Goal: Information Seeking & Learning: Learn about a topic

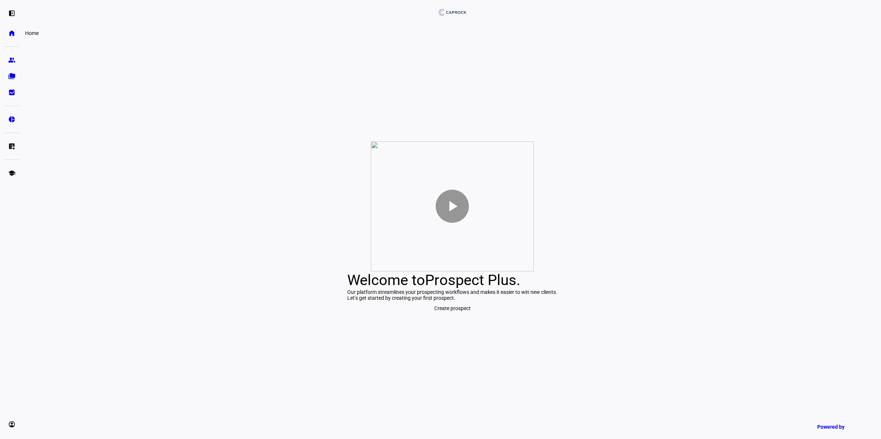
click at [11, 34] on eth-mat-symbol "home" at bounding box center [11, 32] width 7 height 7
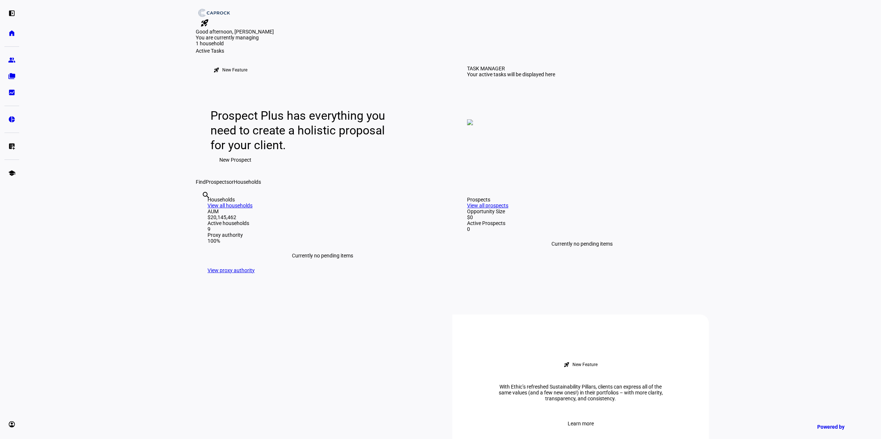
click at [209, 18] on mat-icon "rocket_launch" at bounding box center [204, 22] width 9 height 9
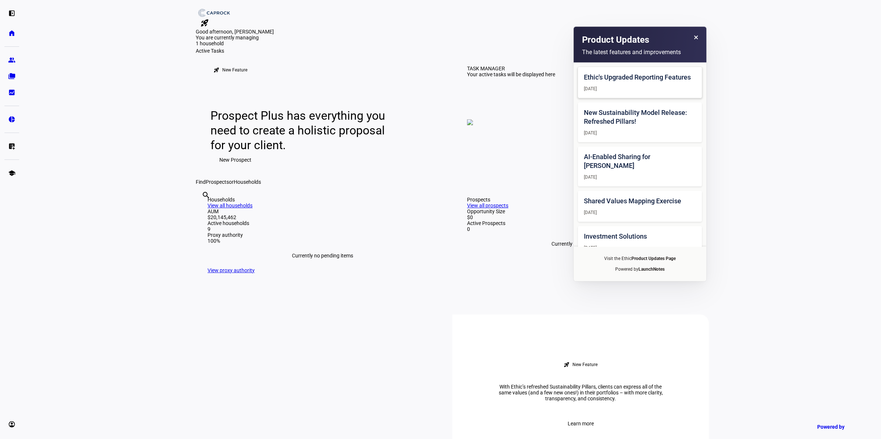
click at [623, 84] on div "Ethic's Upgraded Reporting Features [DATE]" at bounding box center [640, 82] width 124 height 31
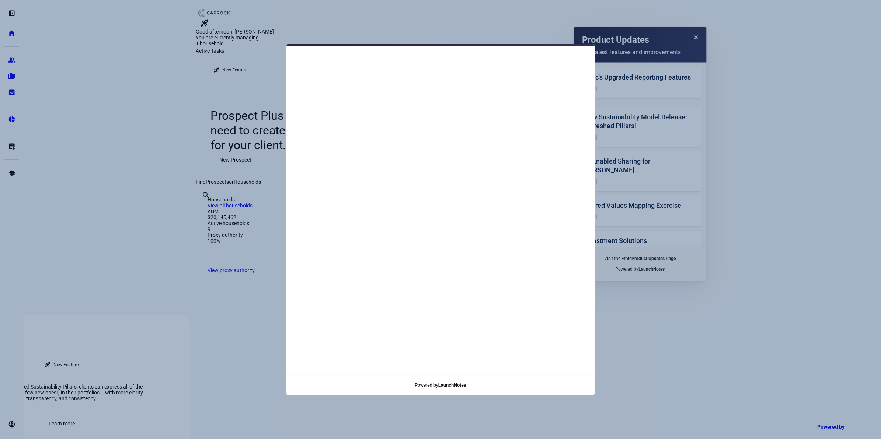
click at [161, 71] on content-modal at bounding box center [440, 219] width 881 height 439
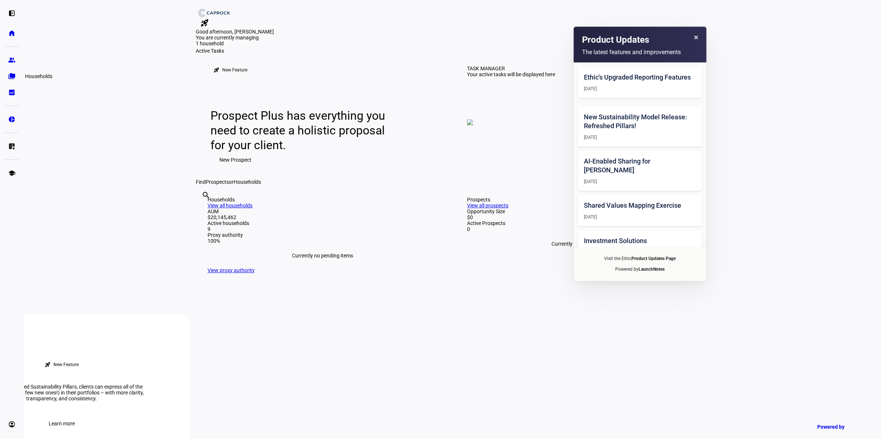
click at [12, 77] on eth-mat-symbol "folder_copy" at bounding box center [11, 76] width 7 height 7
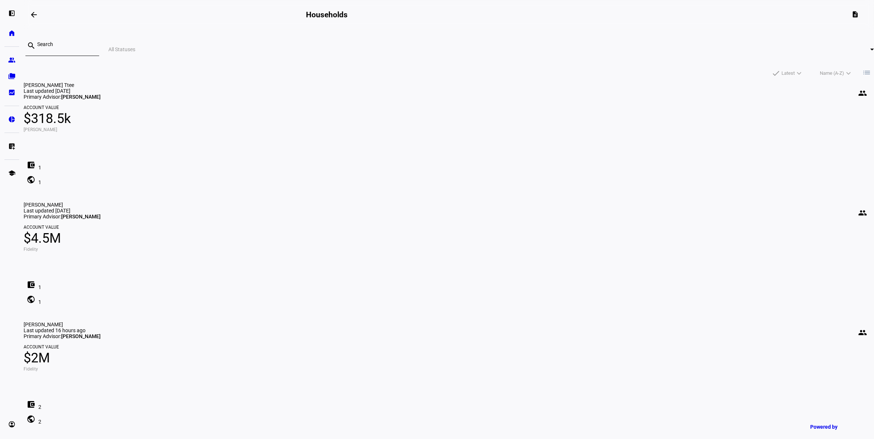
click at [614, 322] on div "[PERSON_NAME] people Last updated 16 hours ago Primary Advisor: [PERSON_NAME]" at bounding box center [449, 331] width 851 height 18
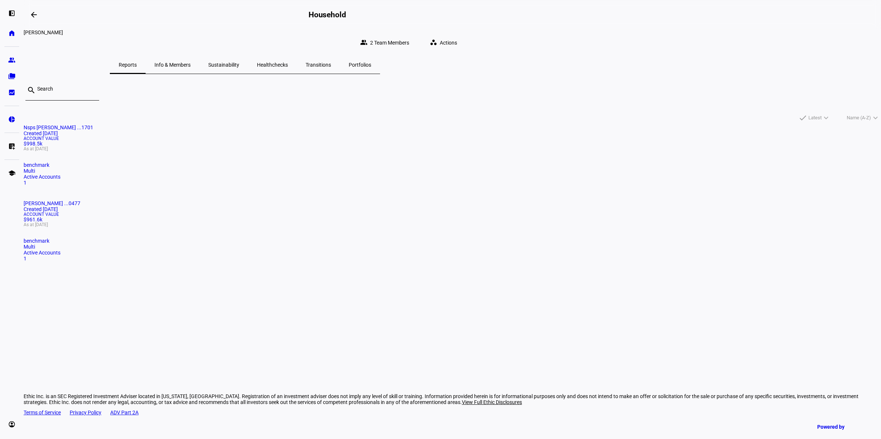
click at [437, 39] on mat-icon "workspaces" at bounding box center [433, 42] width 7 height 7
click at [436, 133] on div at bounding box center [440, 219] width 881 height 439
click at [421, 201] on mat-card "[PERSON_NAME] ...0477 Created [DATE] Account Value $961.6k As at [DATE] benchma…" at bounding box center [453, 231] width 858 height 61
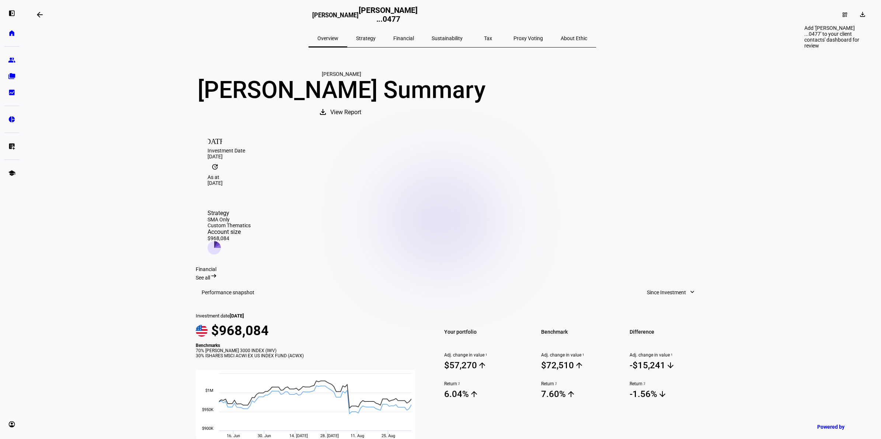
click at [842, 15] on mat-icon "dashboard_customize" at bounding box center [845, 15] width 6 height 6
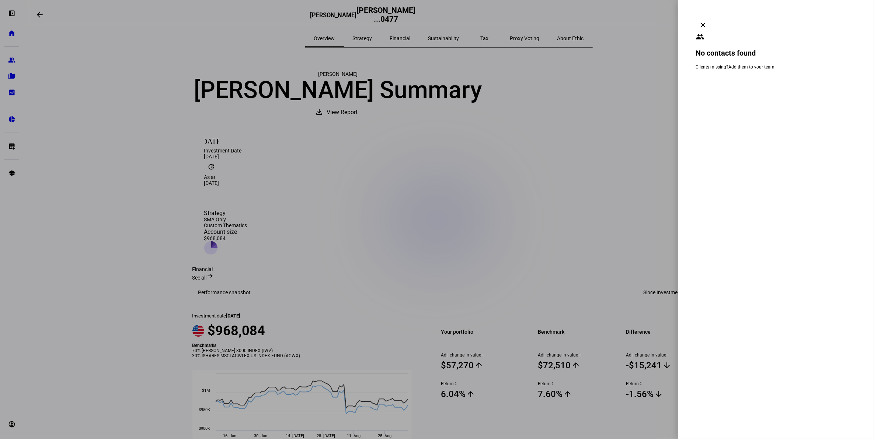
click at [707, 21] on mat-icon "clear" at bounding box center [703, 25] width 9 height 9
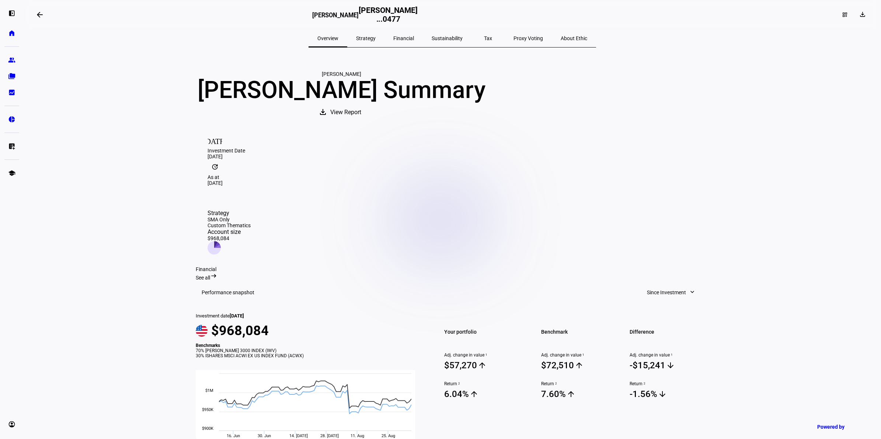
click at [361, 121] on span "View Report" at bounding box center [345, 113] width 31 height 18
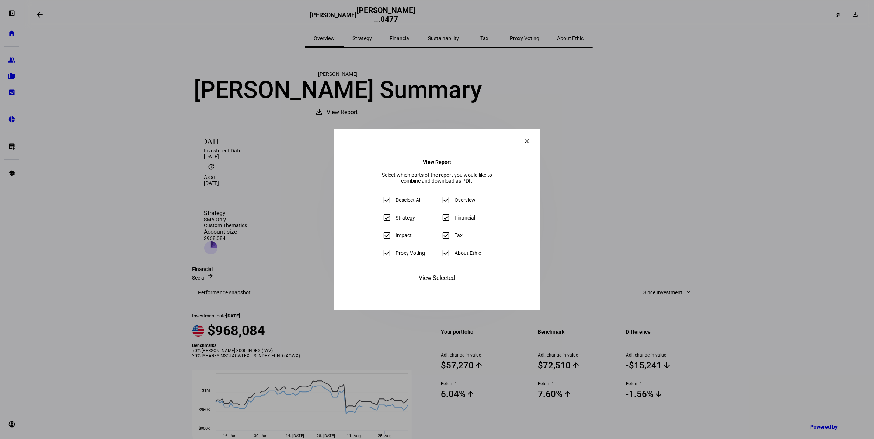
click at [427, 287] on span "View Selected" at bounding box center [437, 278] width 36 height 18
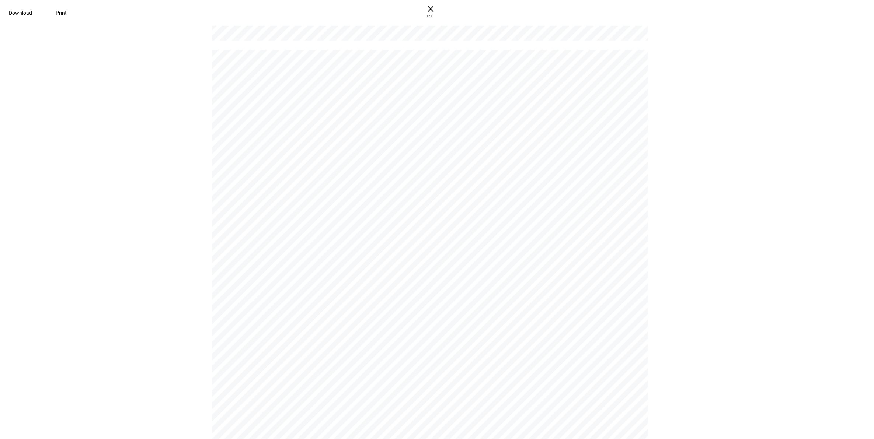
scroll to position [6867, 0]
click at [442, 11] on span "× ESC" at bounding box center [431, 12] width 24 height 24
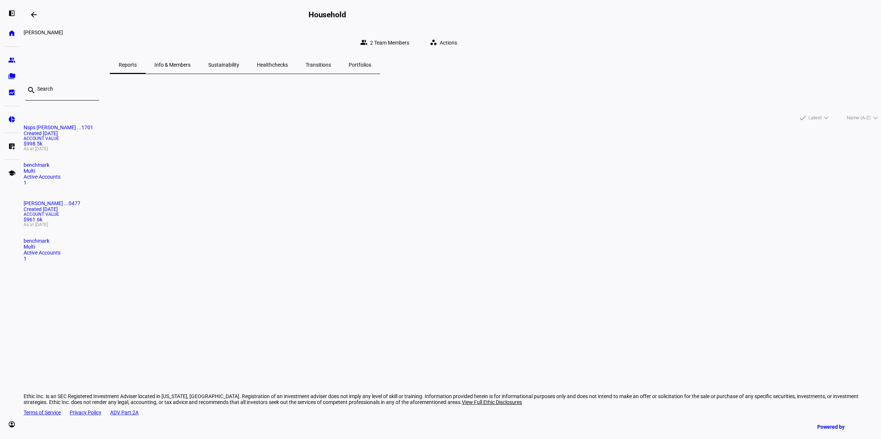
click at [466, 36] on span at bounding box center [445, 42] width 42 height 15
click at [414, 39] on div at bounding box center [440, 219] width 881 height 439
click at [10, 96] on eth-mat-symbol "bid_landscape" at bounding box center [11, 92] width 7 height 7
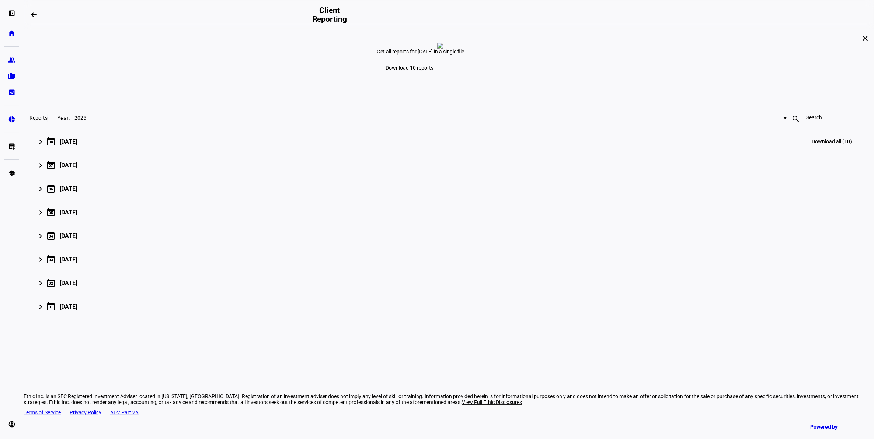
click at [243, 153] on mat-expansion-panel-header "keyboard_arrow_right calendar_today [DATE] Download all (10)" at bounding box center [448, 142] width 839 height 24
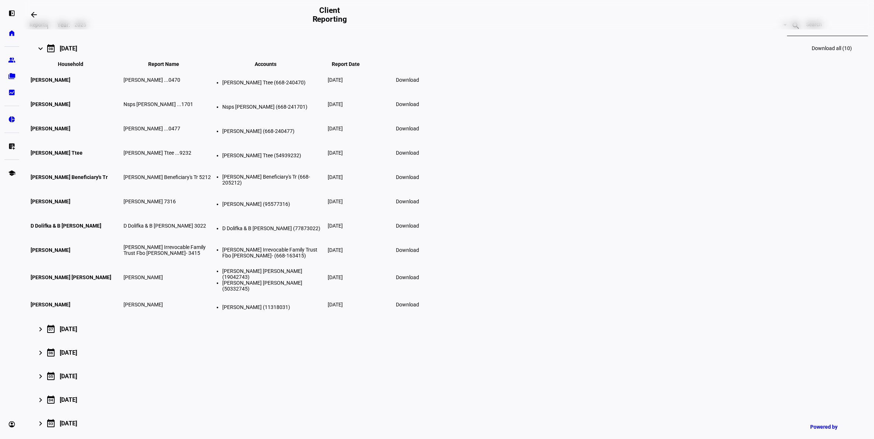
scroll to position [92, 0]
click at [15, 428] on eth-mat-symbol "account_circle" at bounding box center [11, 424] width 7 height 7
click at [17, 29] on link "home Home" at bounding box center [11, 33] width 15 height 15
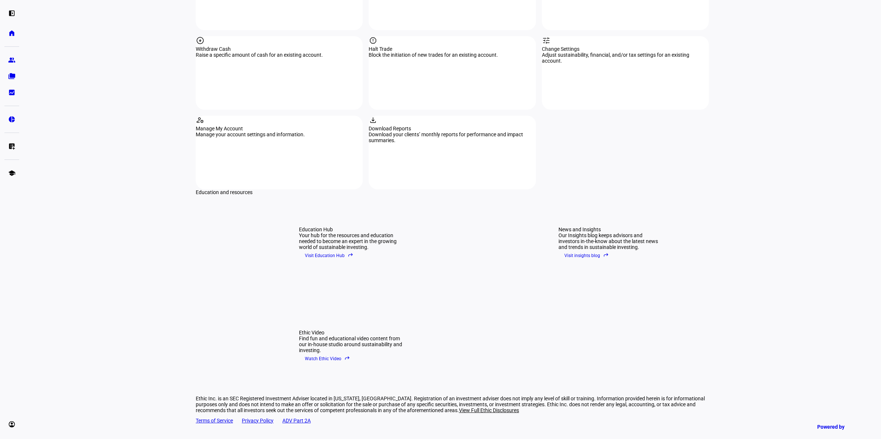
scroll to position [853, 0]
click at [291, 201] on div "Education Hub Your hub for the resources and education needed to become an expe…" at bounding box center [323, 242] width 254 height 97
click at [350, 249] on span "Visit Education Hub reply" at bounding box center [329, 254] width 49 height 11
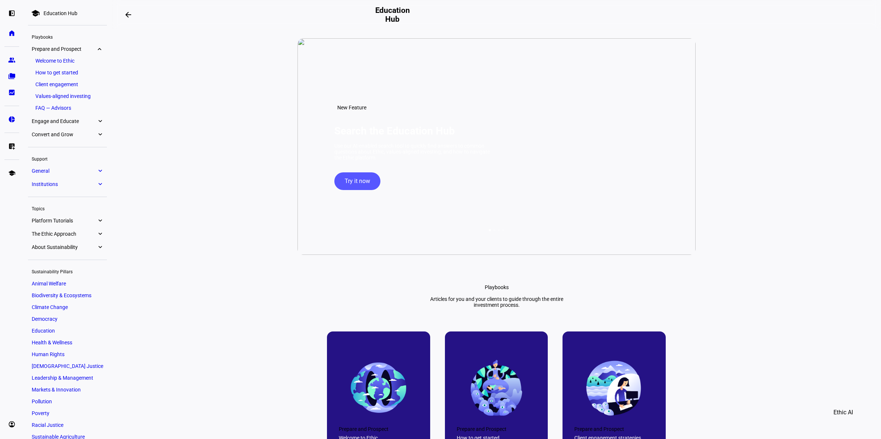
click at [78, 87] on link "Client engagement" at bounding box center [68, 84] width 72 height 10
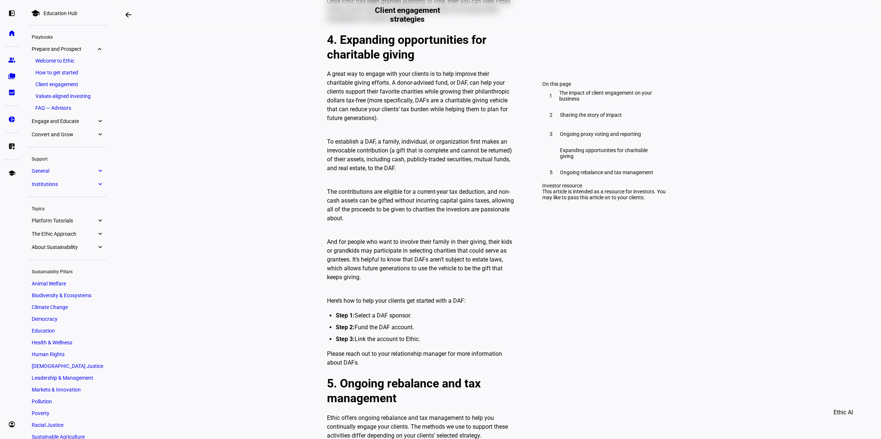
scroll to position [1613, 0]
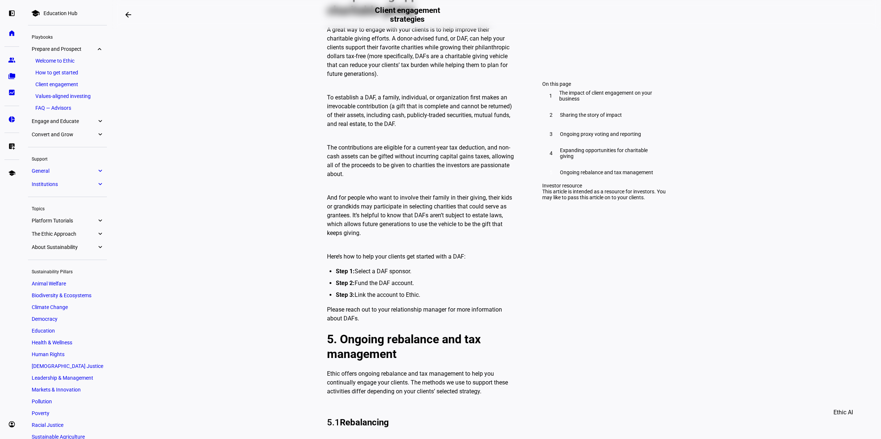
click at [98, 122] on eth-mat-symbol "expand_more" at bounding box center [100, 121] width 7 height 7
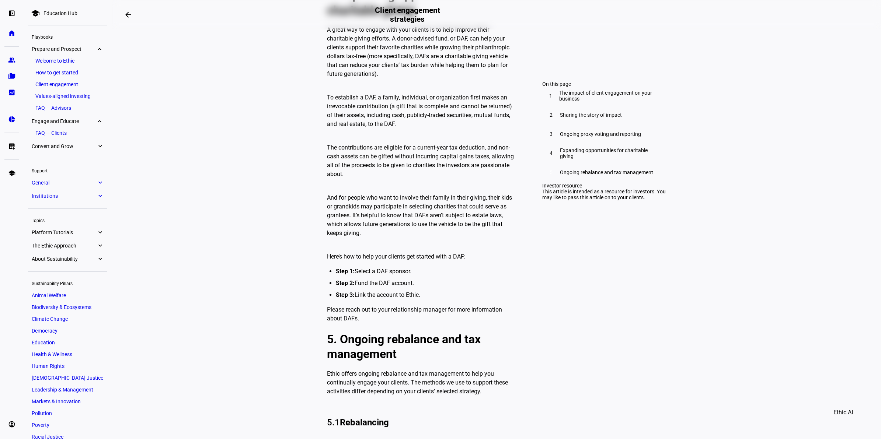
scroll to position [45, 0]
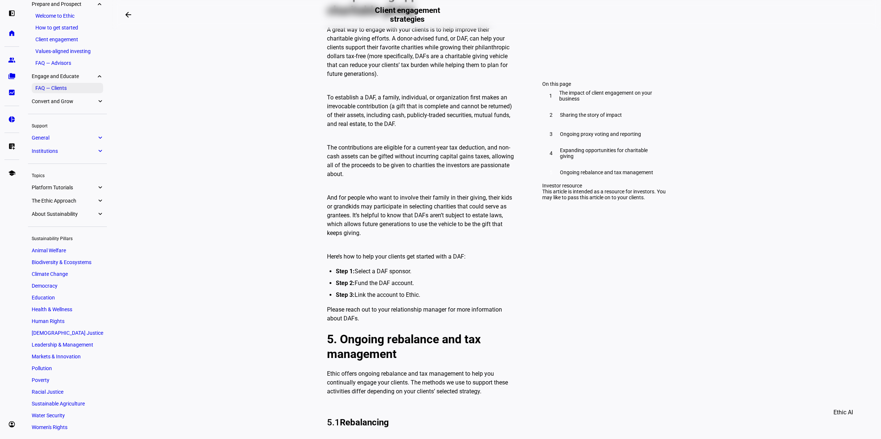
click at [69, 88] on link "FAQ — Clients" at bounding box center [68, 88] width 72 height 10
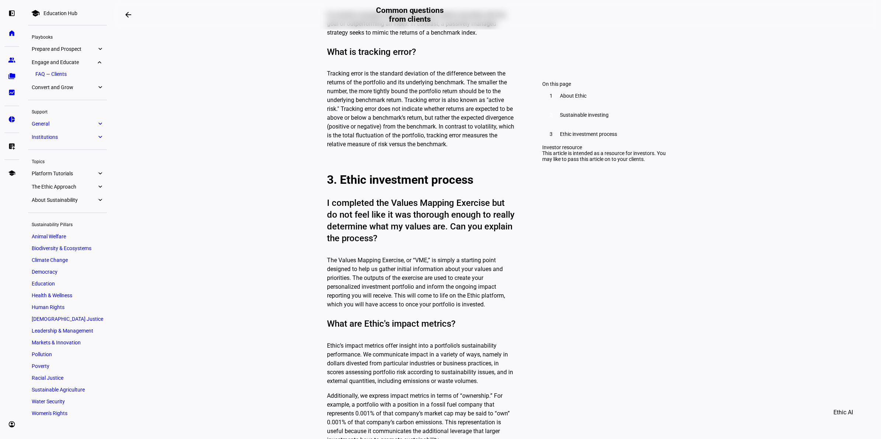
scroll to position [1060, 0]
click at [60, 88] on span "Convert and Grow" at bounding box center [64, 87] width 65 height 6
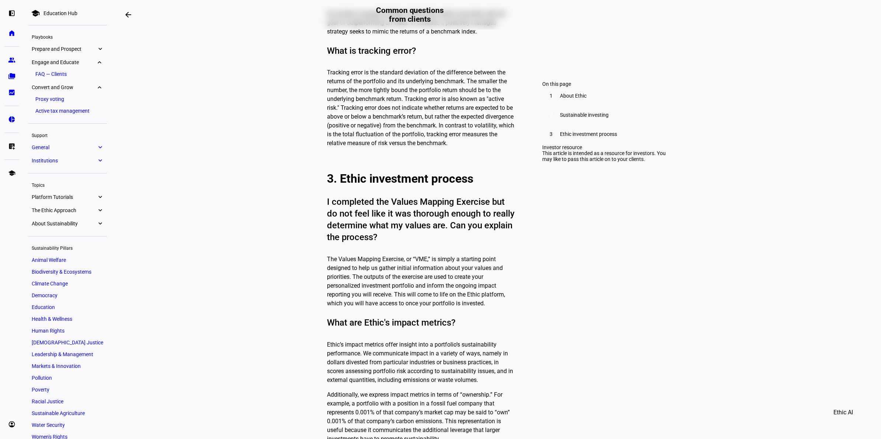
scroll to position [10, 0]
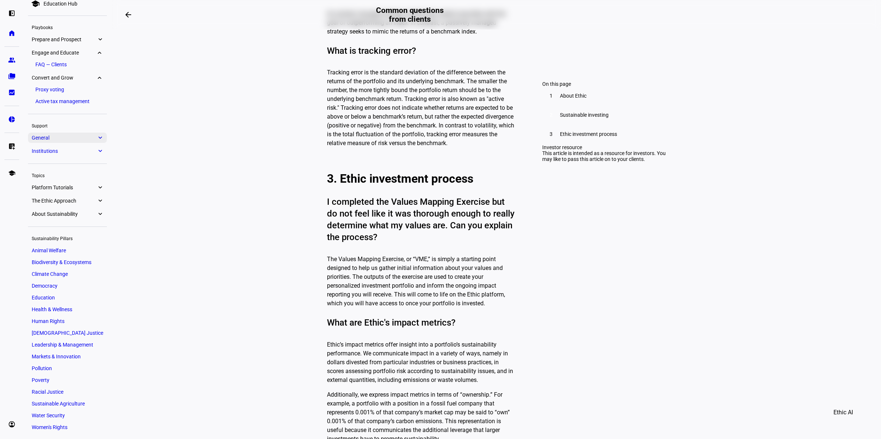
click at [90, 135] on span "General" at bounding box center [64, 138] width 65 height 6
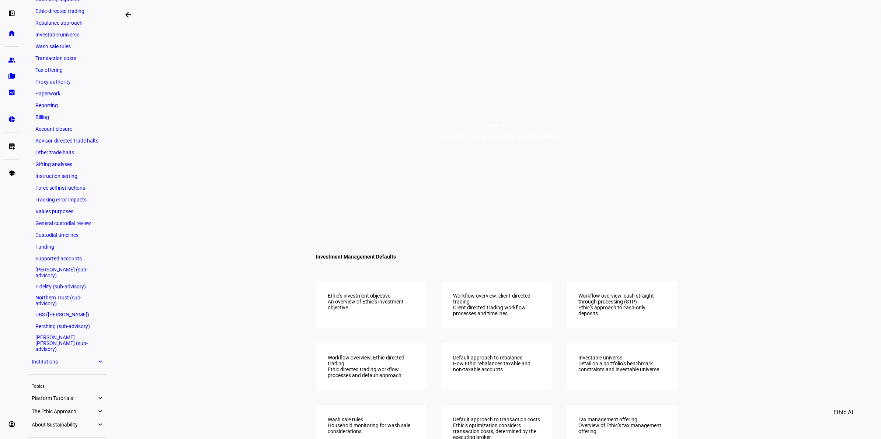
scroll to position [149, 0]
click at [66, 350] on ul "General expand_more Ethic’s investment objective Client-directed trading Cash-o…" at bounding box center [67, 163] width 79 height 410
click at [67, 358] on span "Institutions" at bounding box center [64, 361] width 65 height 6
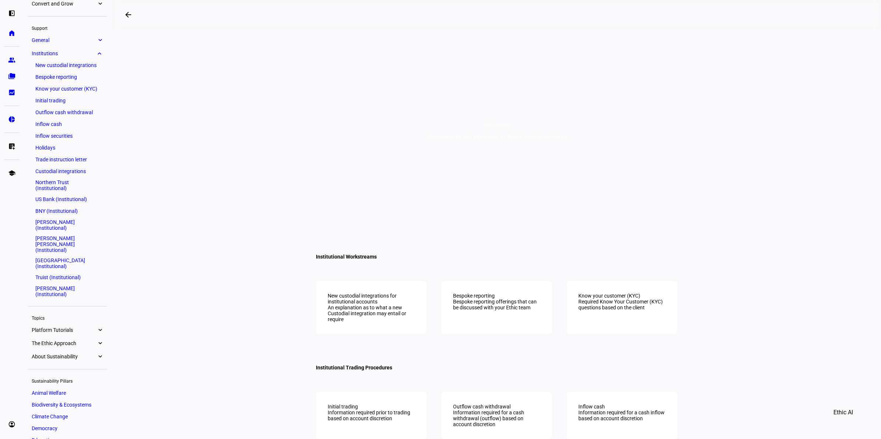
scroll to position [70, 0]
click at [79, 286] on link "[PERSON_NAME] (Institutional)" at bounding box center [68, 293] width 72 height 15
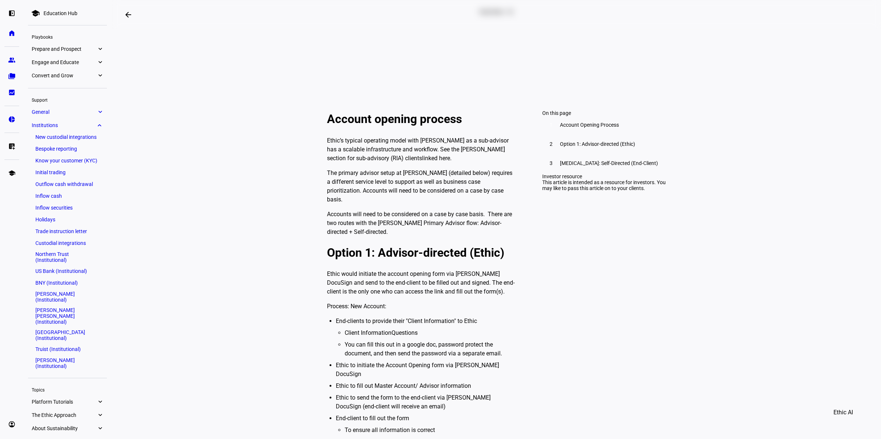
click at [59, 114] on span "General" at bounding box center [64, 112] width 65 height 6
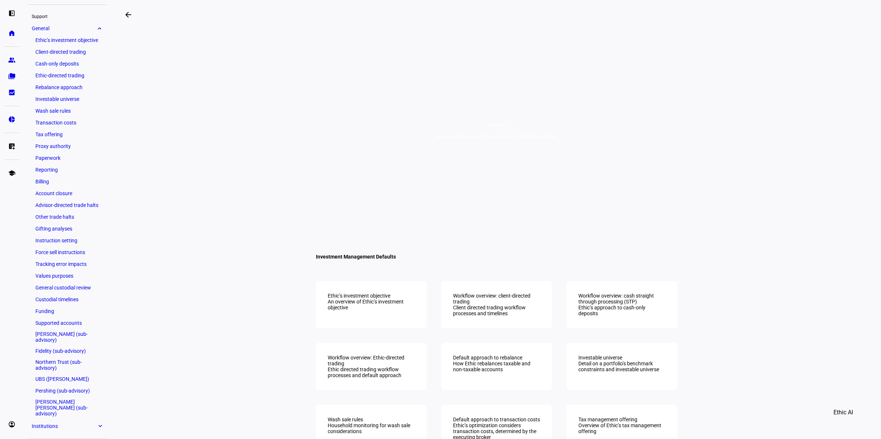
scroll to position [103, 0]
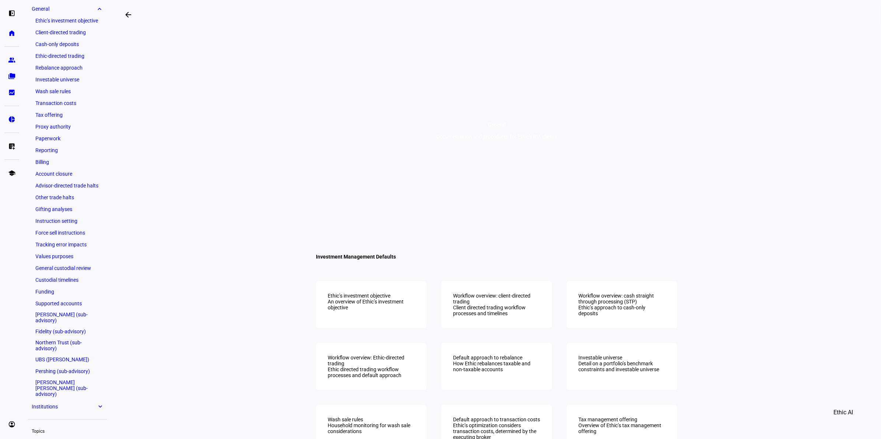
click at [81, 24] on link "Ethic’s investment objective" at bounding box center [68, 20] width 72 height 10
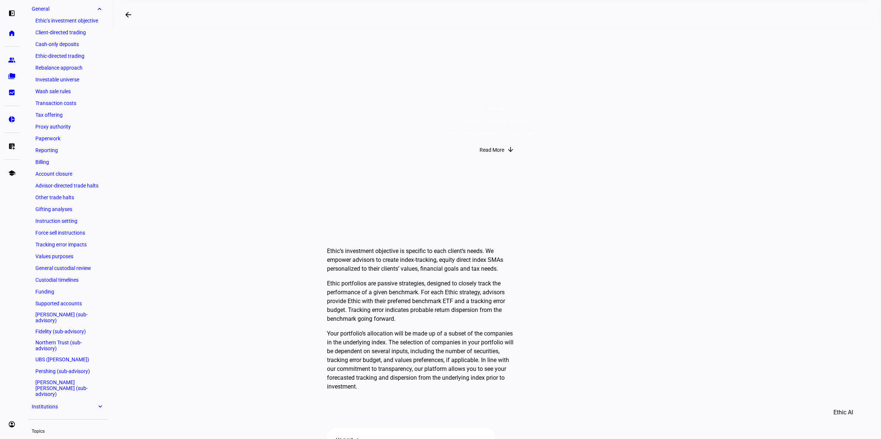
click at [77, 32] on link "Client-directed trading" at bounding box center [68, 32] width 72 height 10
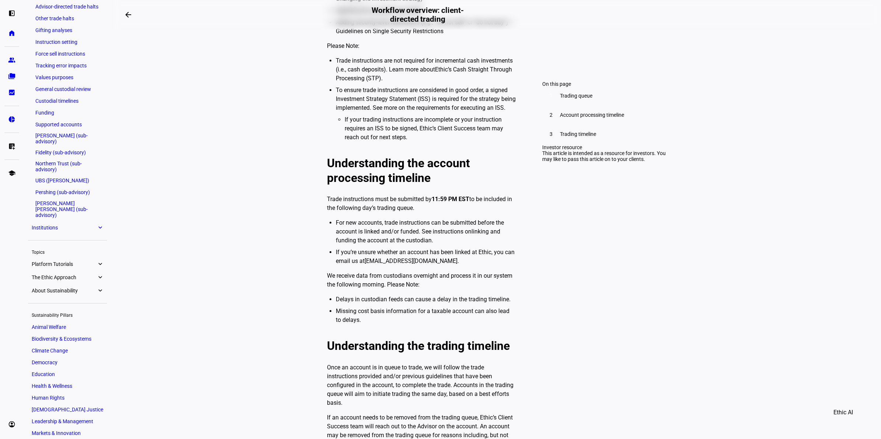
scroll to position [288, 0]
click at [97, 255] on eth-mat-symbol "expand_more" at bounding box center [100, 258] width 7 height 7
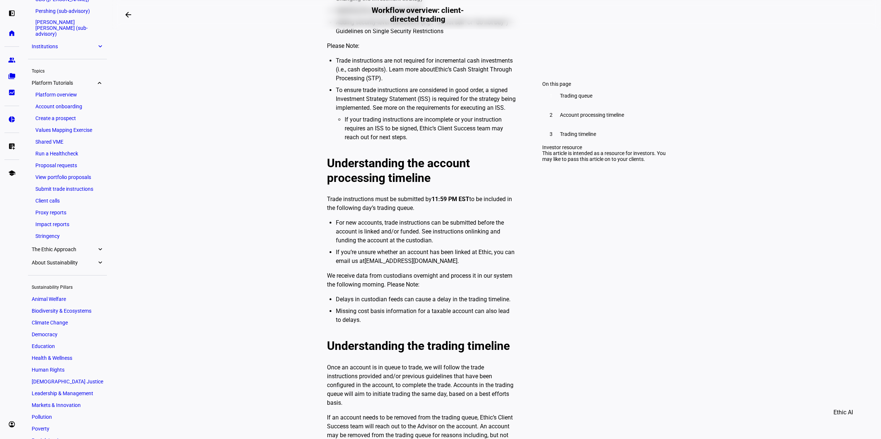
scroll to position [462, 0]
click at [65, 198] on link "Client calls" at bounding box center [68, 203] width 72 height 10
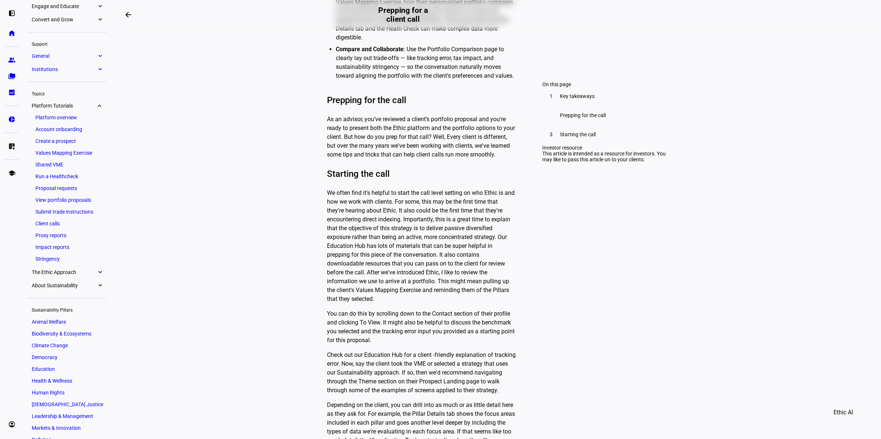
scroll to position [35, 0]
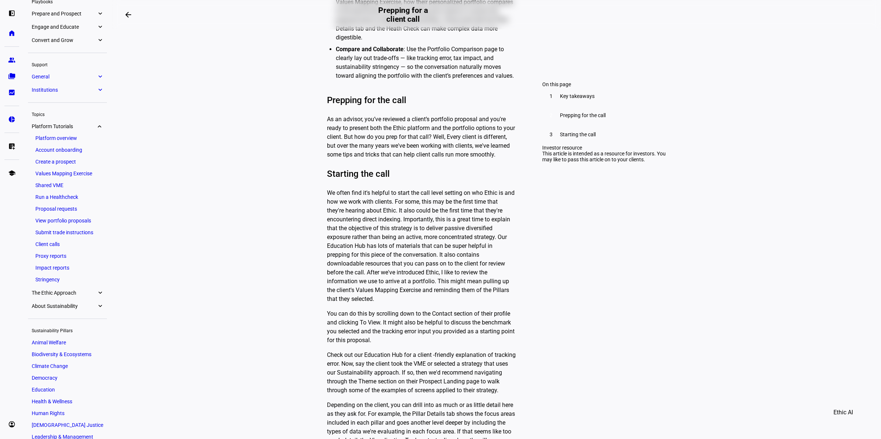
click at [60, 135] on link "Platform overview" at bounding box center [68, 138] width 72 height 10
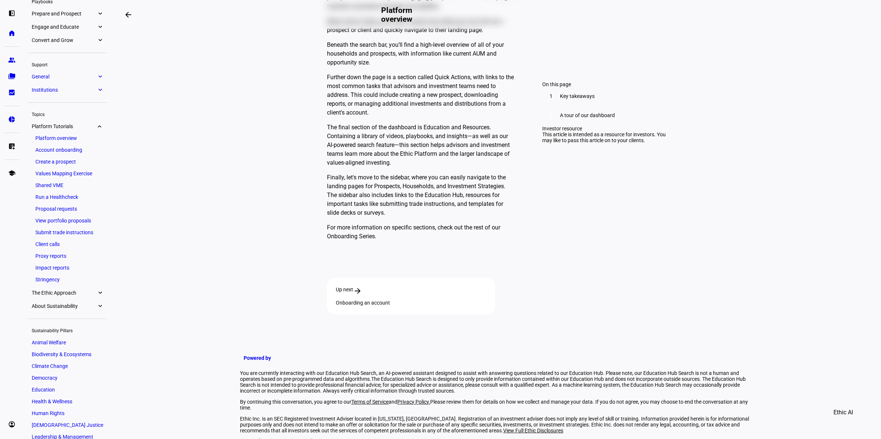
scroll to position [640, 0]
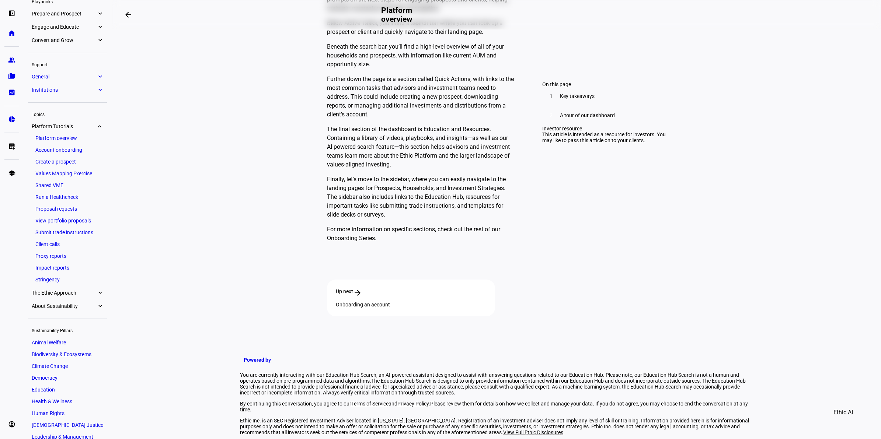
click at [62, 165] on link "Create a prospect" at bounding box center [68, 162] width 72 height 10
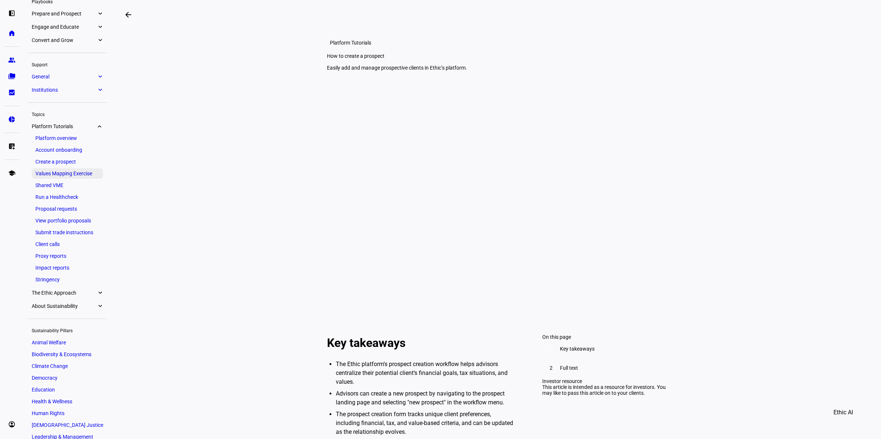
click at [63, 172] on link "Values Mapping Exercise" at bounding box center [68, 173] width 72 height 10
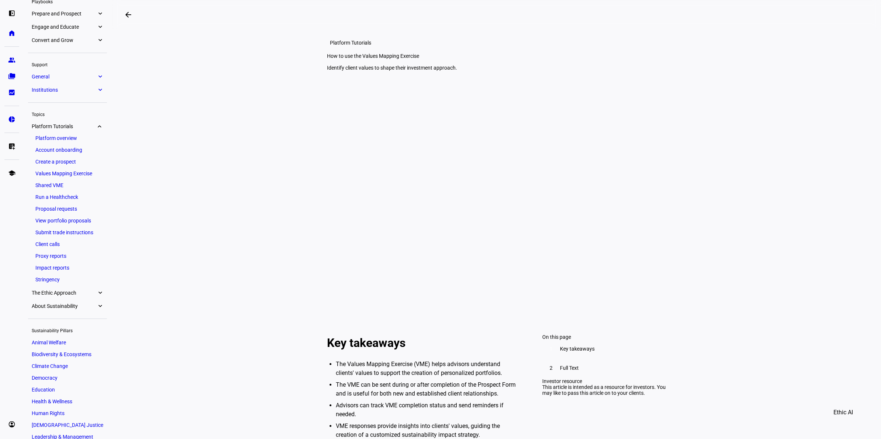
click at [57, 186] on link "Shared VME" at bounding box center [68, 185] width 72 height 10
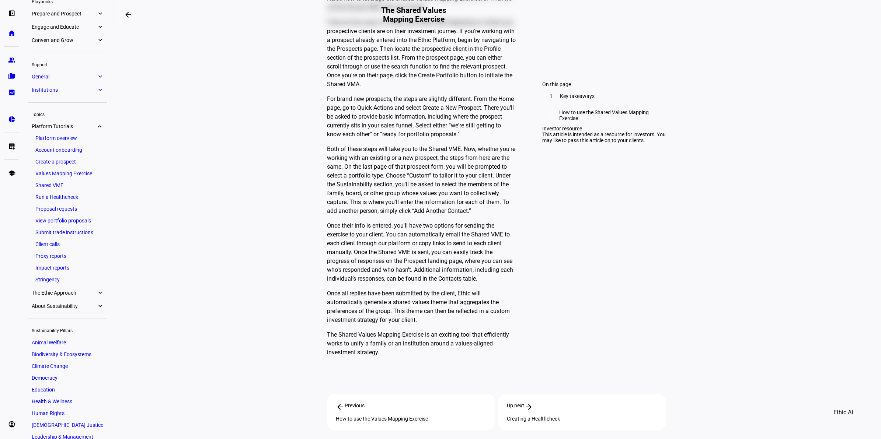
scroll to position [737, 0]
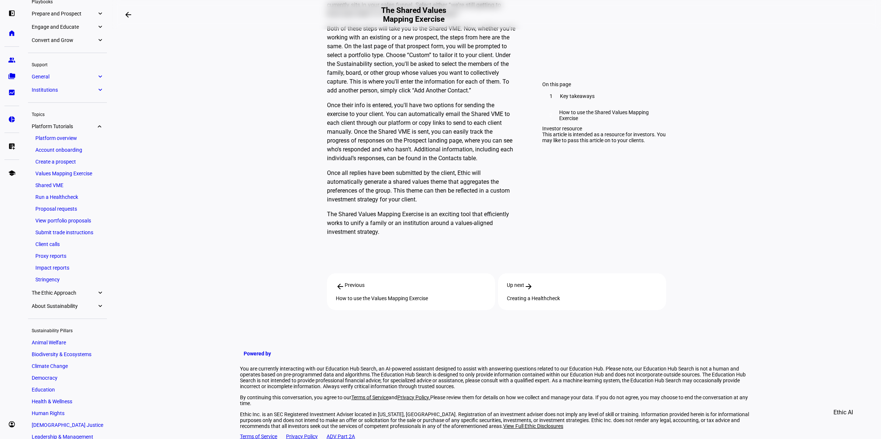
click at [69, 209] on link "Proposal requests" at bounding box center [68, 209] width 72 height 10
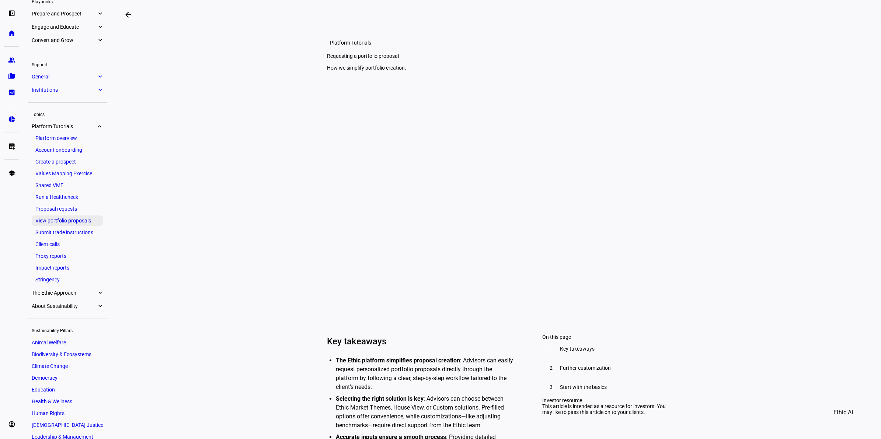
click at [70, 219] on link "View portfolio proposals" at bounding box center [68, 221] width 72 height 10
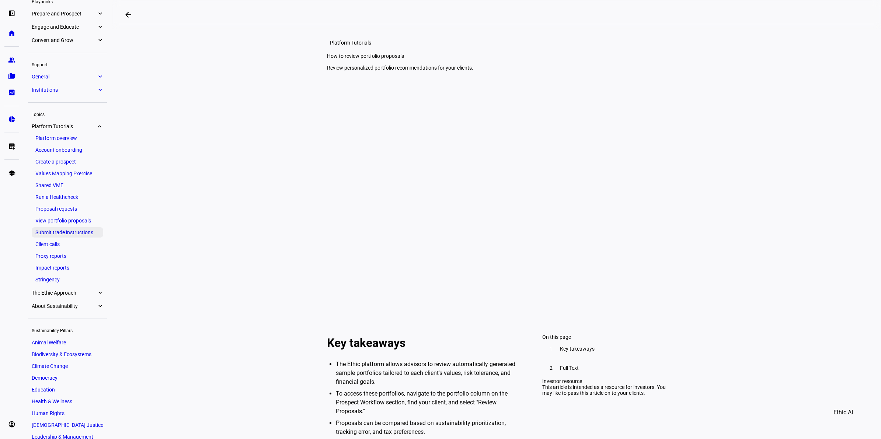
click at [67, 232] on link "Submit trade instructions" at bounding box center [68, 232] width 72 height 10
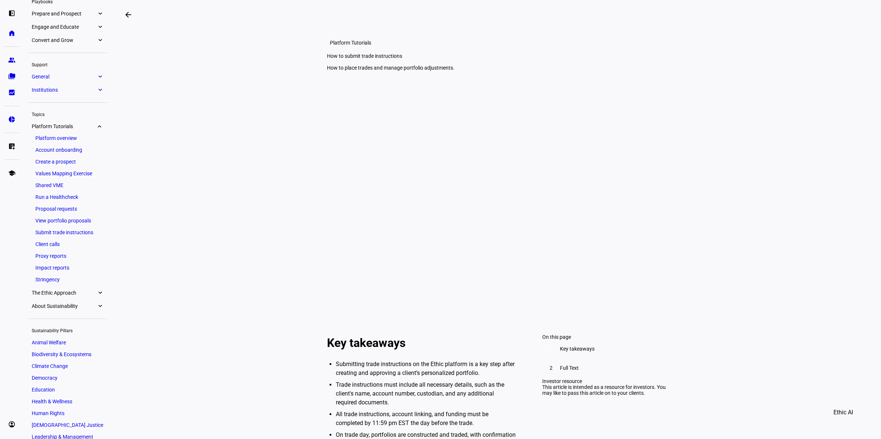
click at [58, 247] on link "Client calls" at bounding box center [68, 244] width 72 height 10
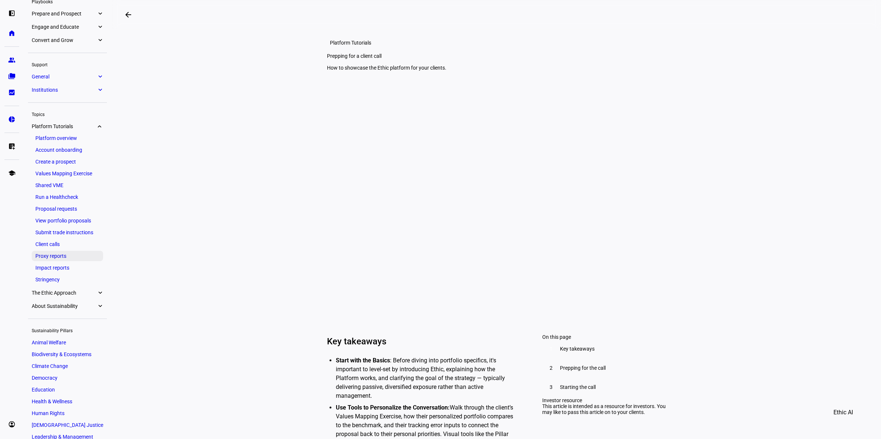
click at [56, 257] on link "Proxy reports" at bounding box center [68, 256] width 72 height 10
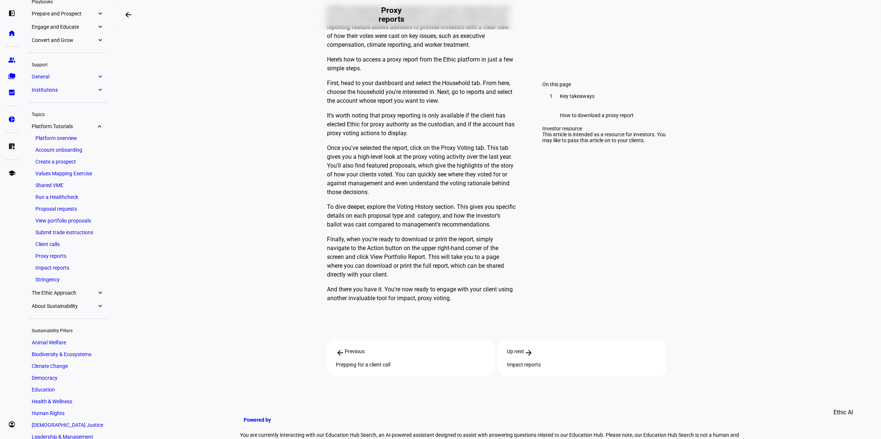
scroll to position [553, 0]
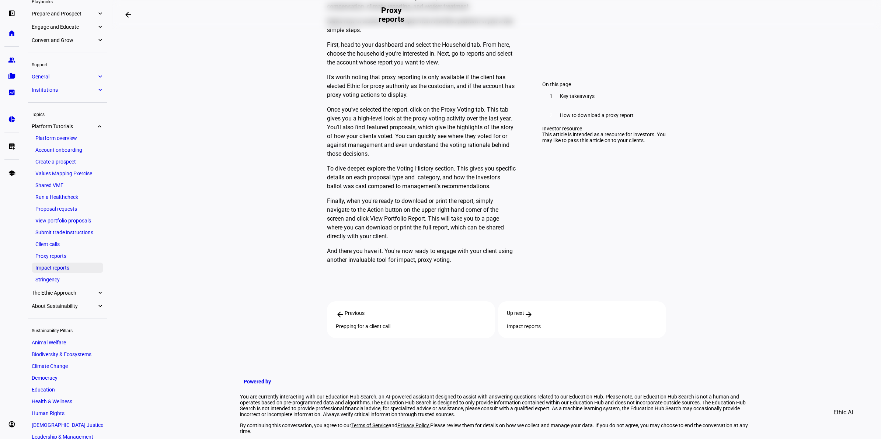
click at [68, 270] on link "Impact reports" at bounding box center [68, 268] width 72 height 10
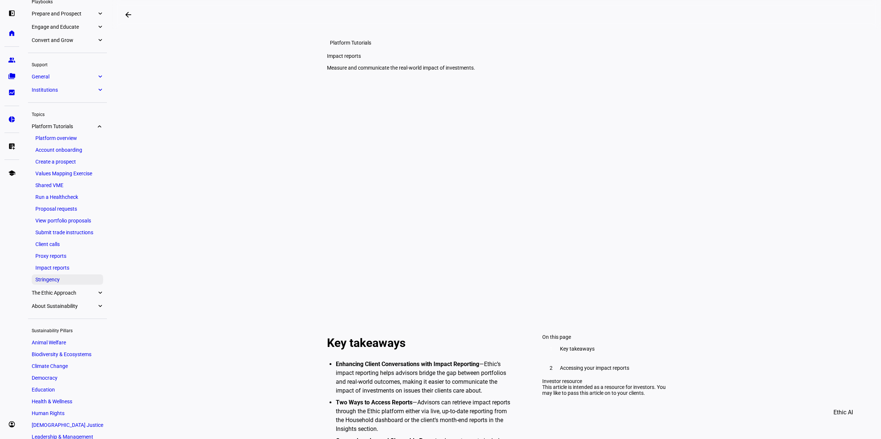
click at [60, 283] on link "Stringency" at bounding box center [68, 280] width 72 height 10
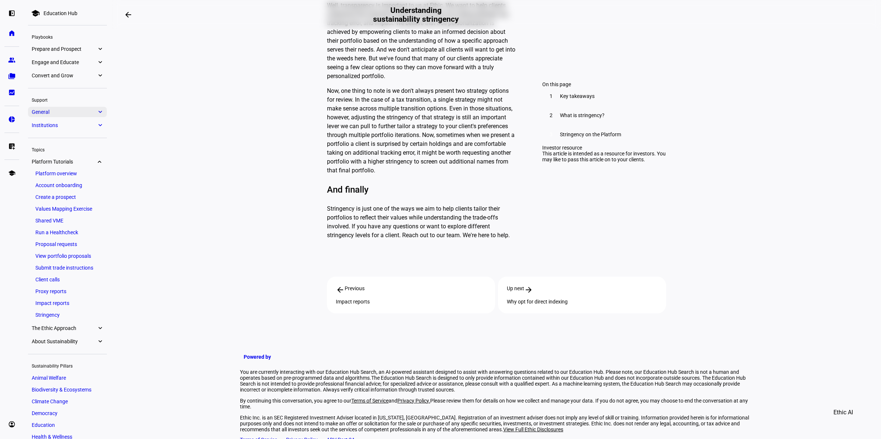
click at [77, 112] on span "General" at bounding box center [64, 112] width 65 height 6
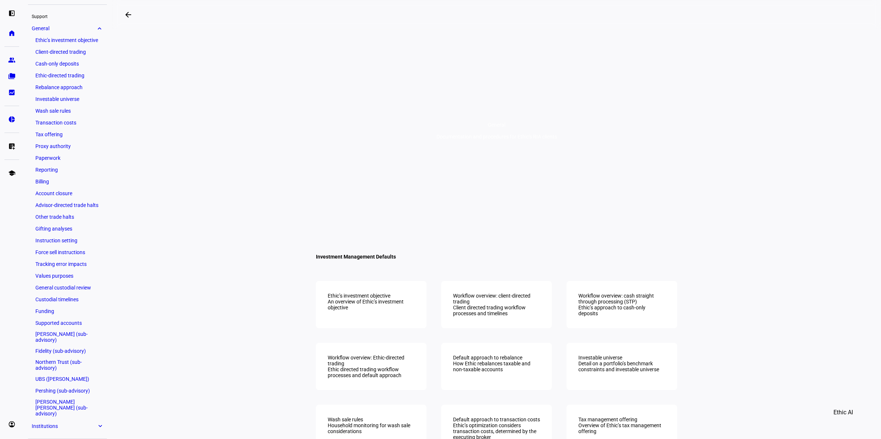
scroll to position [103, 0]
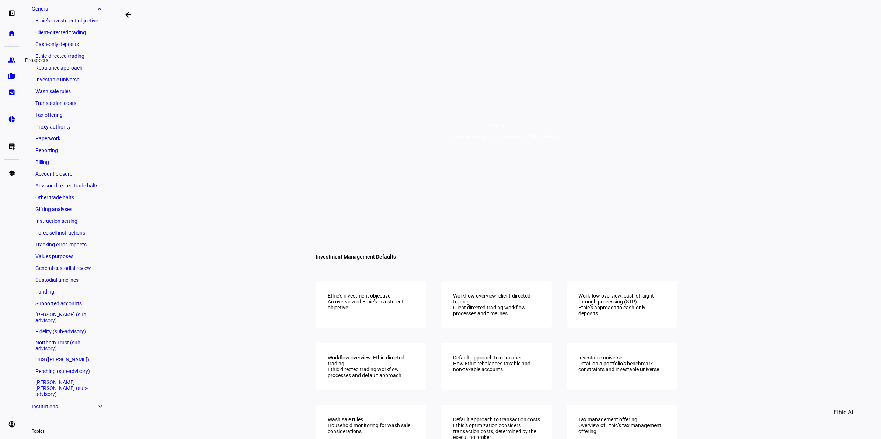
click at [11, 56] on link "group Prospects" at bounding box center [11, 60] width 15 height 15
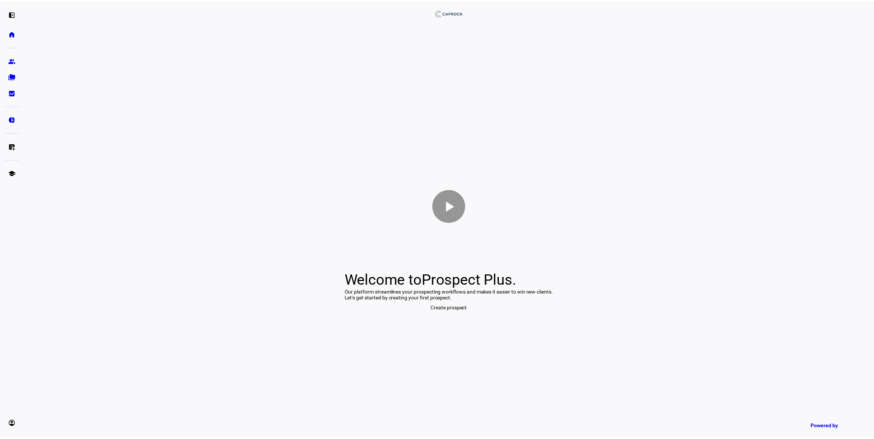
scroll to position [17, 0]
click at [17, 31] on link "home Home" at bounding box center [11, 33] width 15 height 15
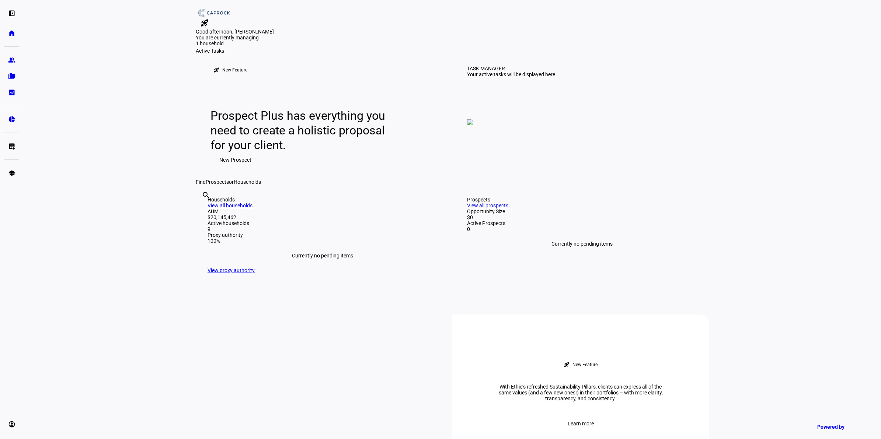
click at [269, 62] on div "1 household" at bounding box center [233, 58] width 74 height 7
click at [10, 80] on eth-mat-symbol "folder_copy" at bounding box center [11, 76] width 7 height 7
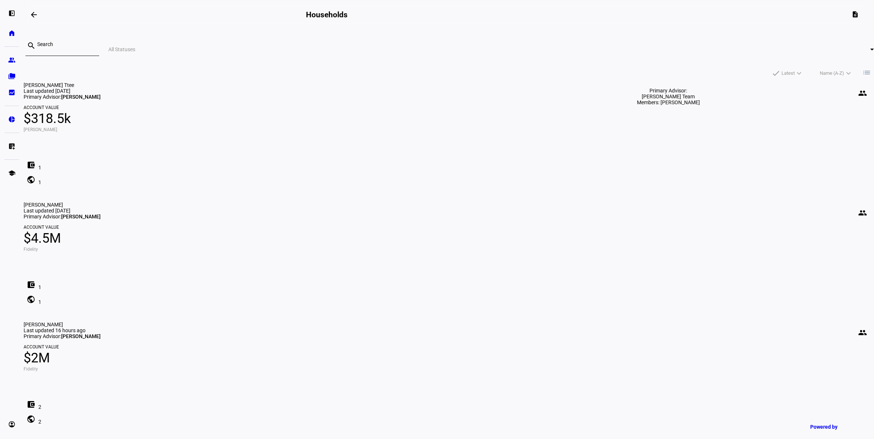
click at [858, 328] on mat-icon "people" at bounding box center [862, 332] width 9 height 9
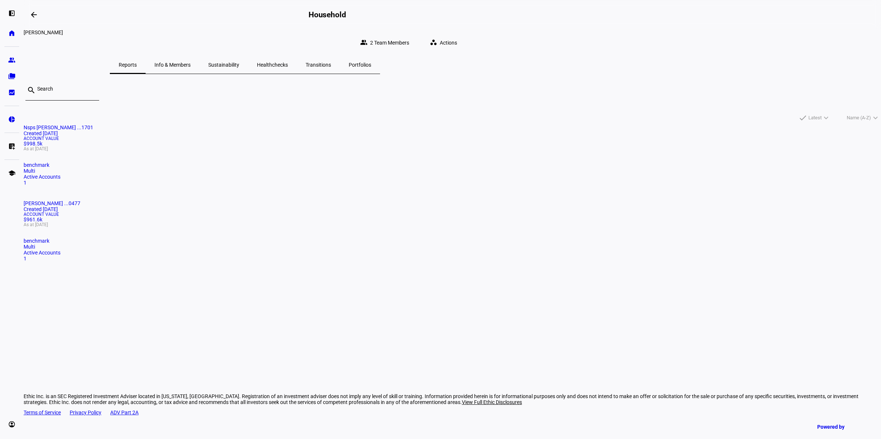
click at [457, 38] on span "Actions" at bounding box center [448, 42] width 17 height 15
click at [598, 36] on div at bounding box center [440, 219] width 881 height 439
click at [409, 36] on span "2 Team Members" at bounding box center [389, 42] width 39 height 15
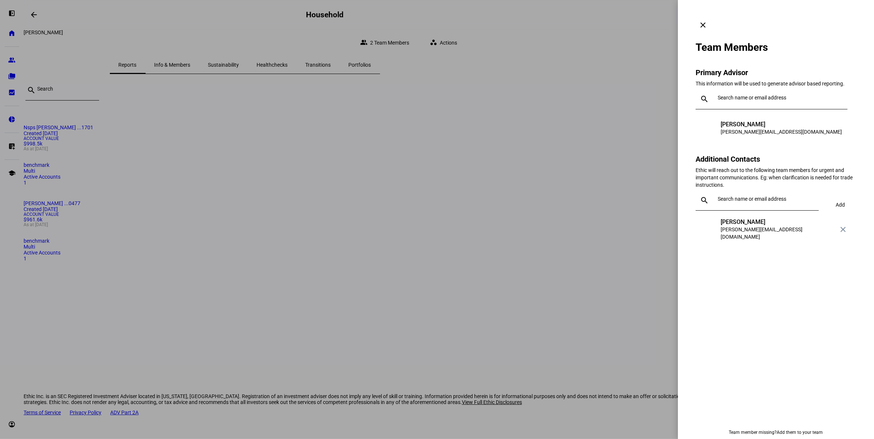
click at [707, 21] on mat-icon "clear" at bounding box center [703, 25] width 9 height 9
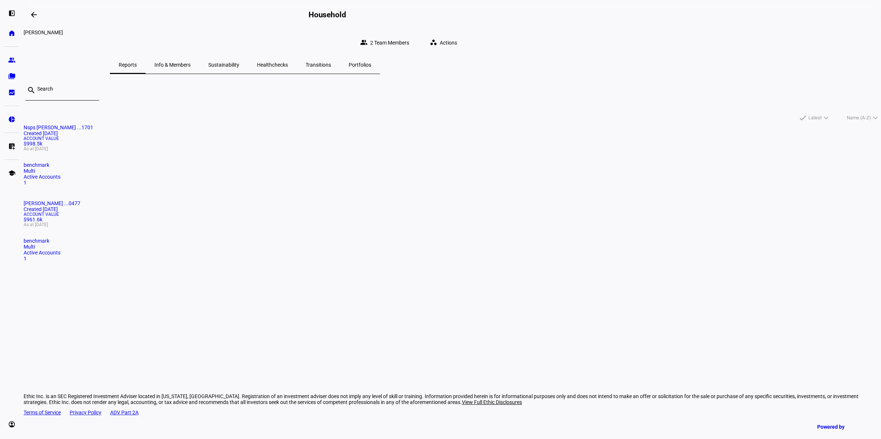
click at [191, 65] on span "Info & Members" at bounding box center [172, 65] width 36 height 18
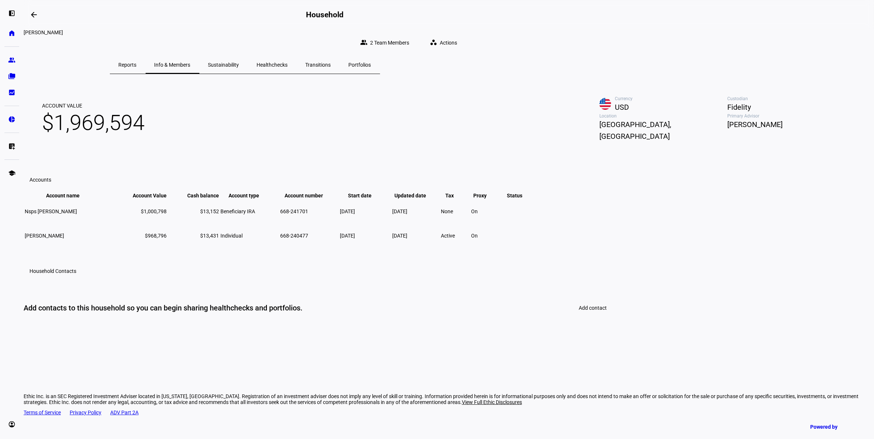
click at [581, 311] on span "Add contact" at bounding box center [593, 308] width 28 height 6
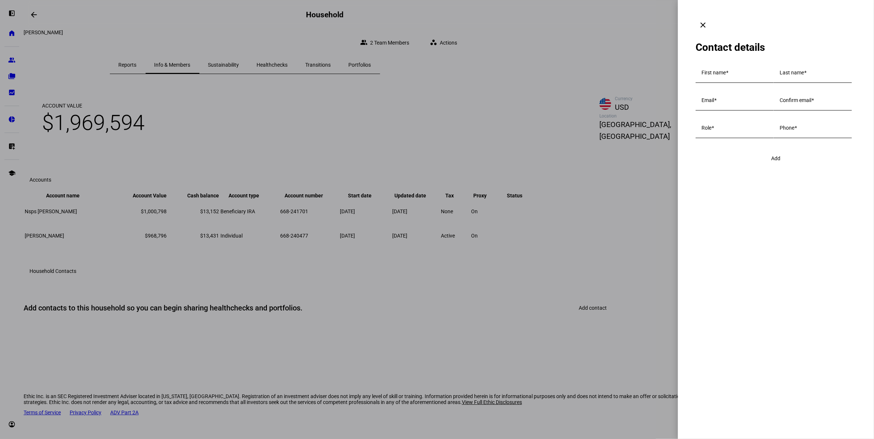
click at [768, 76] on div at bounding box center [768, 76] width 0 height 0
click at [718, 71] on input "First name" at bounding box center [735, 74] width 66 height 6
click at [712, 16] on span at bounding box center [703, 25] width 18 height 18
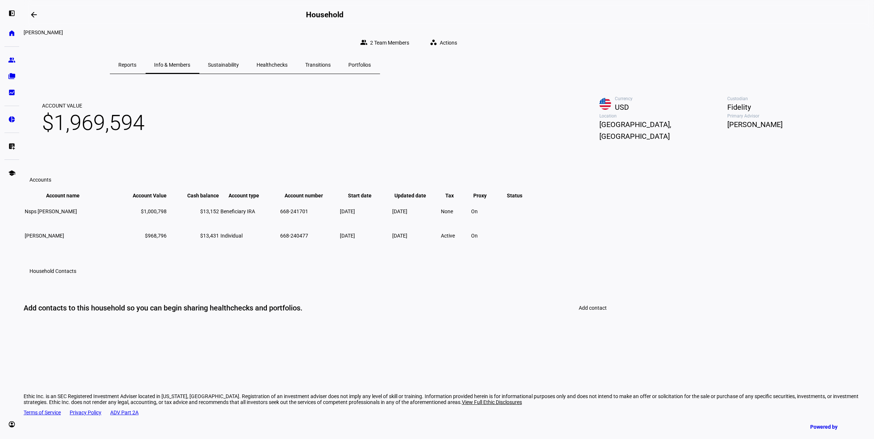
click at [598, 311] on span "Add contact" at bounding box center [593, 308] width 28 height 6
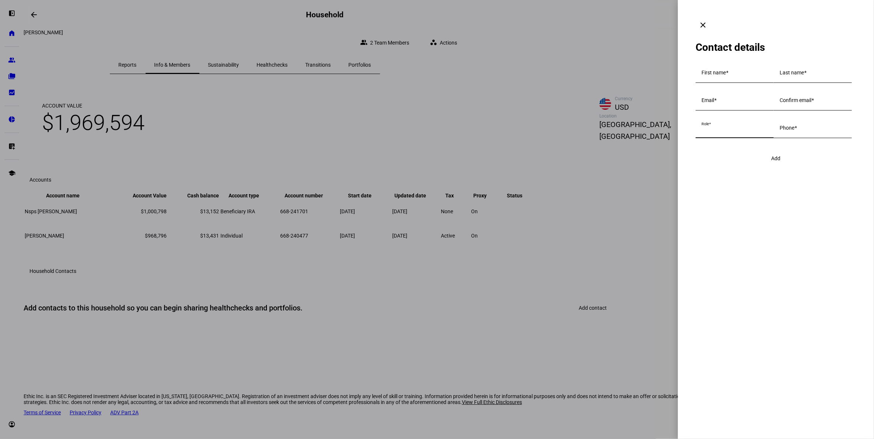
click at [733, 132] on input "Role" at bounding box center [735, 129] width 66 height 6
click at [707, 21] on mat-icon "clear" at bounding box center [703, 25] width 9 height 9
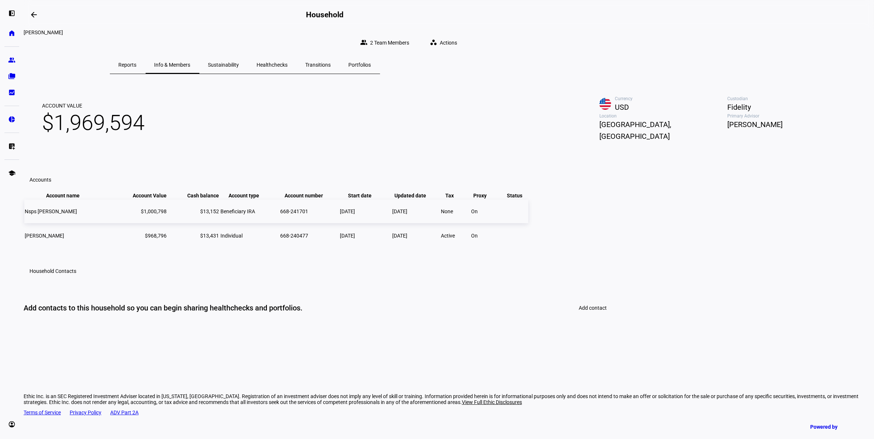
click at [77, 215] on span "Nsps [PERSON_NAME]" at bounding box center [51, 212] width 52 height 6
click at [371, 62] on span "Portfolios" at bounding box center [360, 64] width 22 height 5
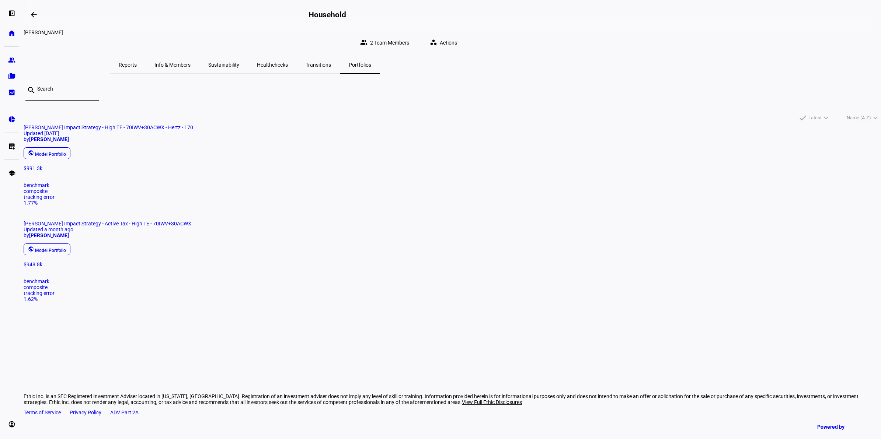
click at [332, 156] on span "[PERSON_NAME] Impact Strategy - High TE - 70IWV+30ACWX - Hertz - 170 Updated [D…" at bounding box center [453, 145] width 858 height 41
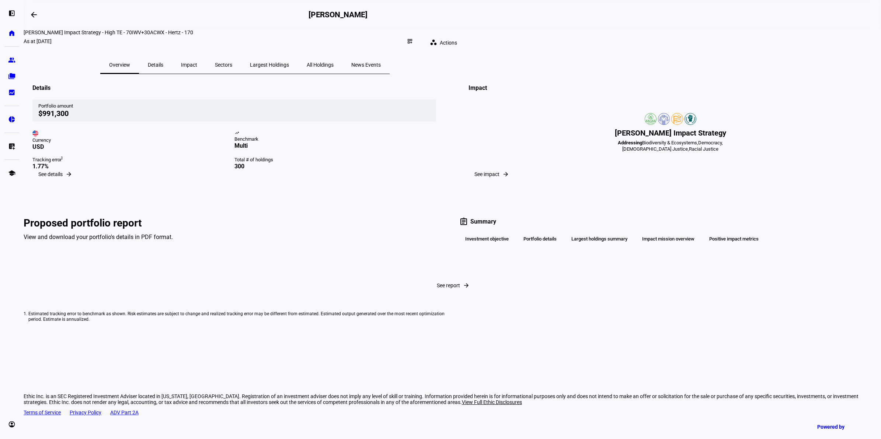
click at [437, 39] on mat-icon "workspaces" at bounding box center [433, 42] width 7 height 7
click at [619, 34] on div at bounding box center [440, 219] width 881 height 439
click at [413, 38] on mat-icon "dashboard_customize" at bounding box center [410, 41] width 6 height 6
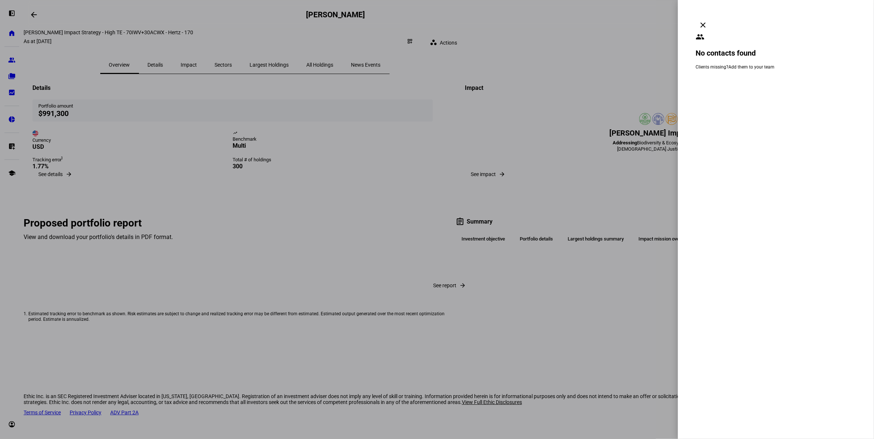
click at [747, 65] on link "Add them to your team" at bounding box center [751, 67] width 46 height 5
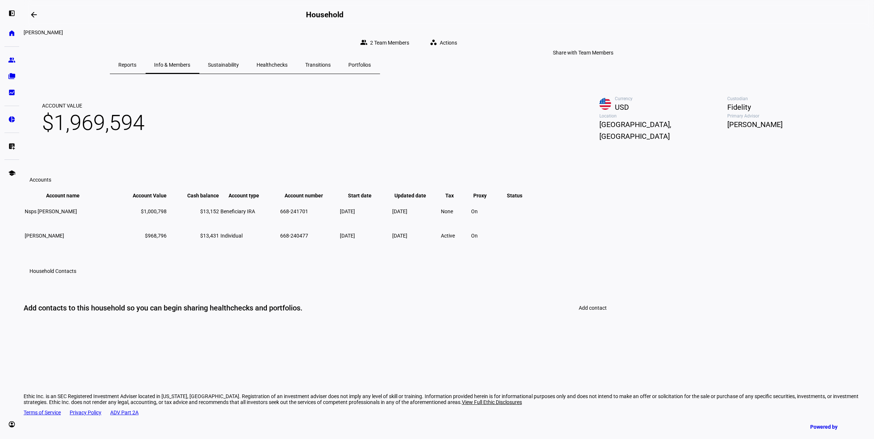
click at [409, 35] on span "2 Team Members" at bounding box center [389, 42] width 39 height 15
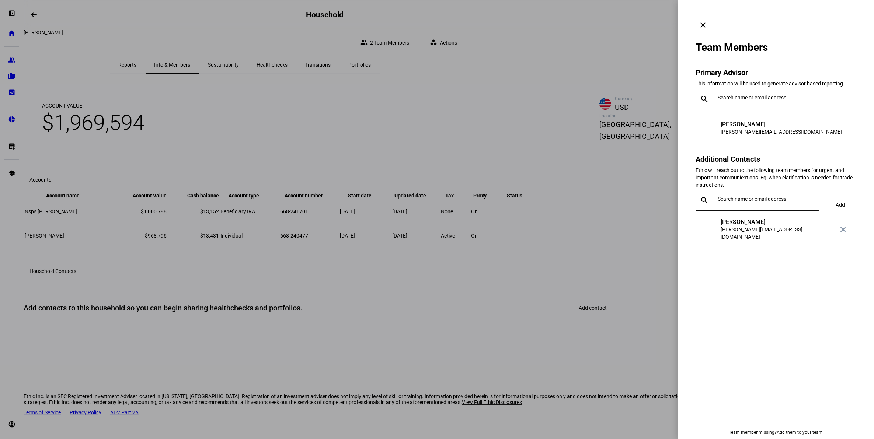
click at [712, 19] on span at bounding box center [703, 25] width 18 height 18
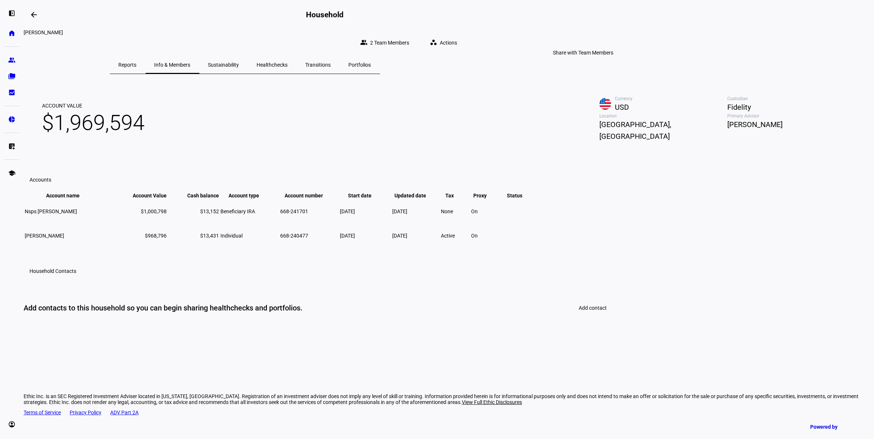
click at [409, 41] on span "2 Team Members" at bounding box center [389, 42] width 39 height 15
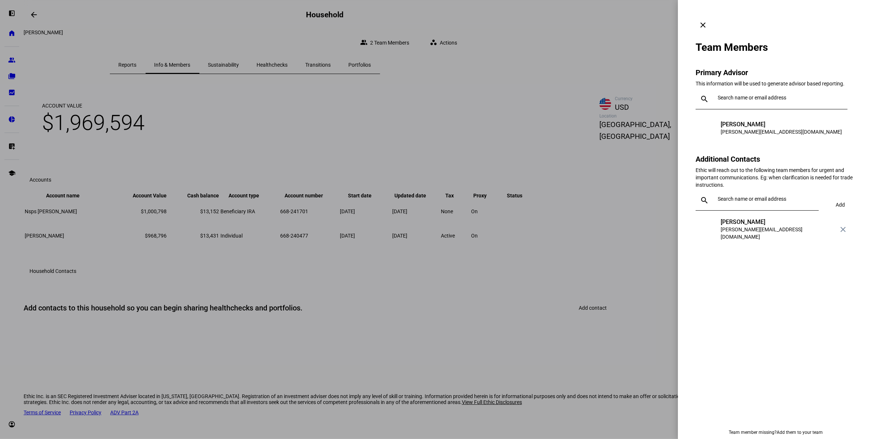
click at [707, 21] on mat-icon "clear" at bounding box center [703, 25] width 9 height 9
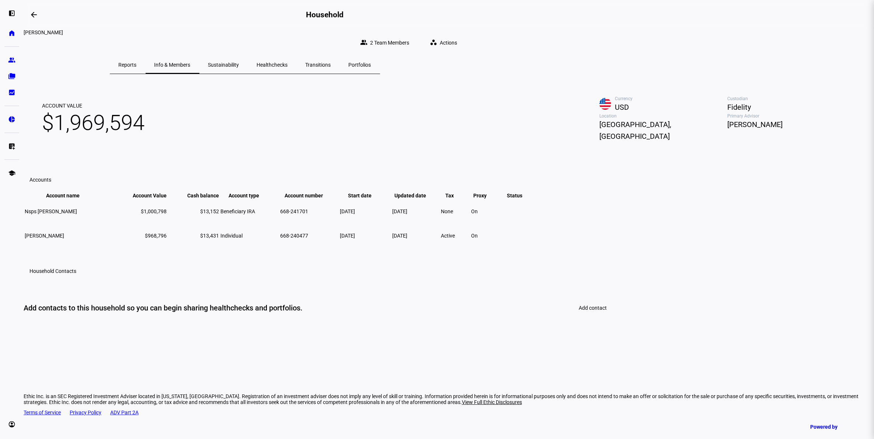
click at [437, 39] on mat-icon "workspaces" at bounding box center [433, 42] width 7 height 7
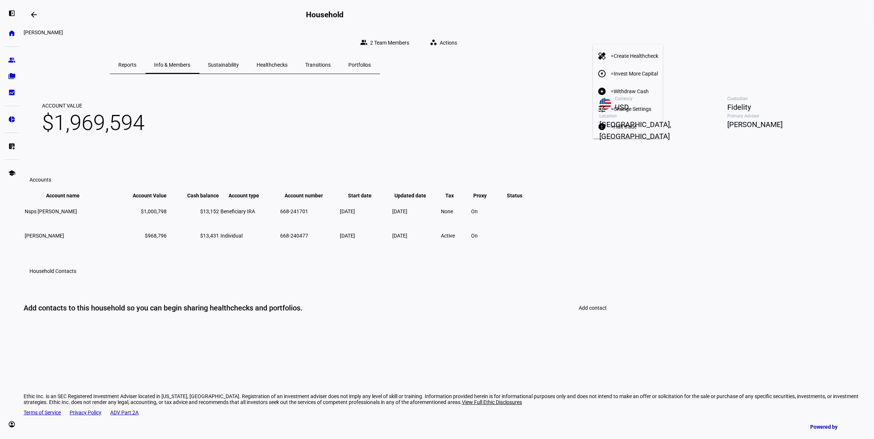
click at [735, 36] on div at bounding box center [437, 219] width 874 height 439
click at [409, 35] on span "2 Team Members" at bounding box center [389, 42] width 39 height 15
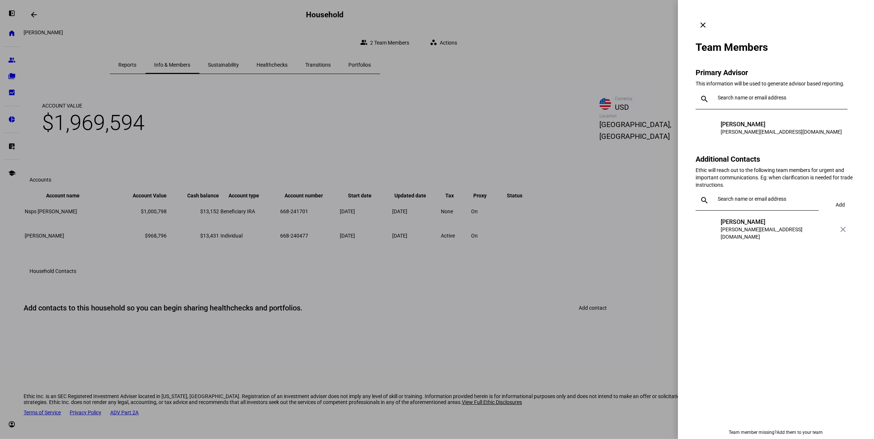
click at [545, 58] on div at bounding box center [437, 219] width 874 height 439
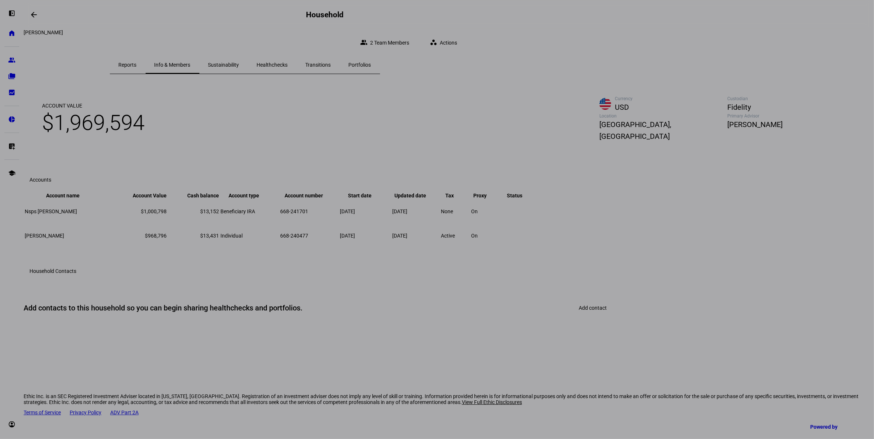
click at [546, 59] on div at bounding box center [437, 219] width 874 height 439
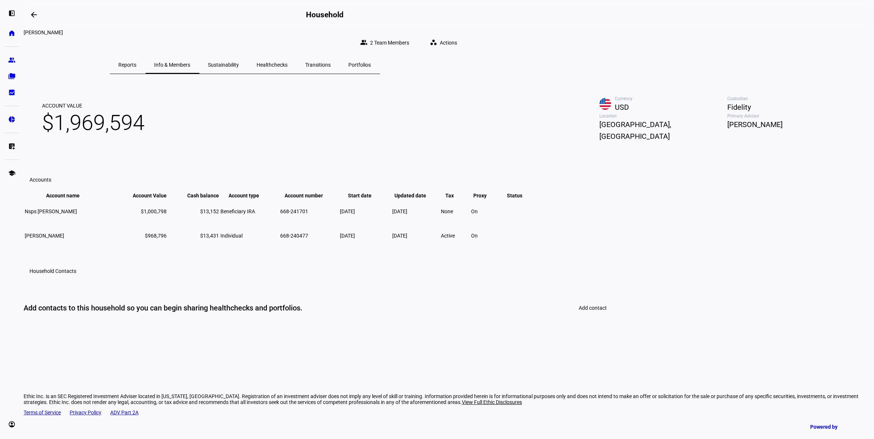
click at [371, 62] on span "Portfolios" at bounding box center [360, 64] width 22 height 5
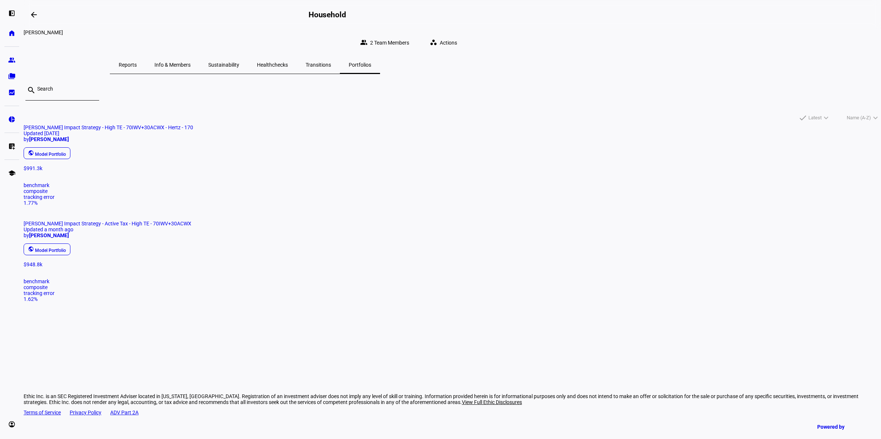
click at [481, 221] on span "[PERSON_NAME] Impact Strategy - Active Tax - High TE - 70IWV+30ACWX Updated a m…" at bounding box center [453, 241] width 858 height 41
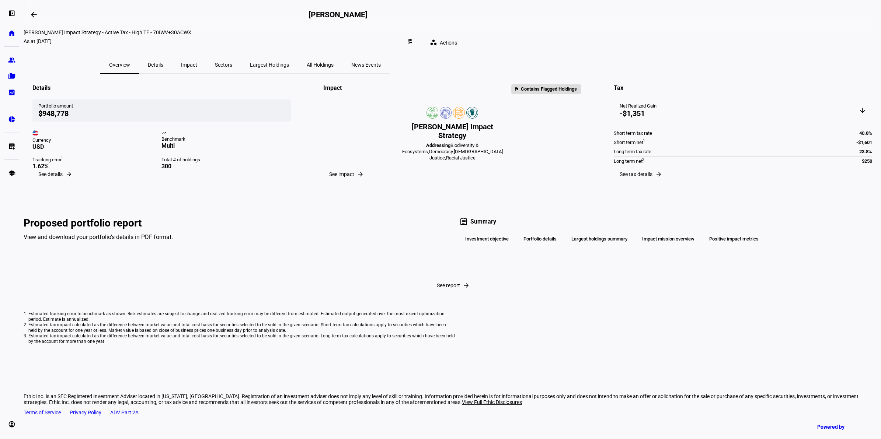
click at [457, 37] on span "Actions" at bounding box center [448, 42] width 17 height 15
click at [614, 40] on div at bounding box center [440, 219] width 881 height 439
click at [413, 38] on mat-icon "dashboard_customize" at bounding box center [410, 41] width 6 height 6
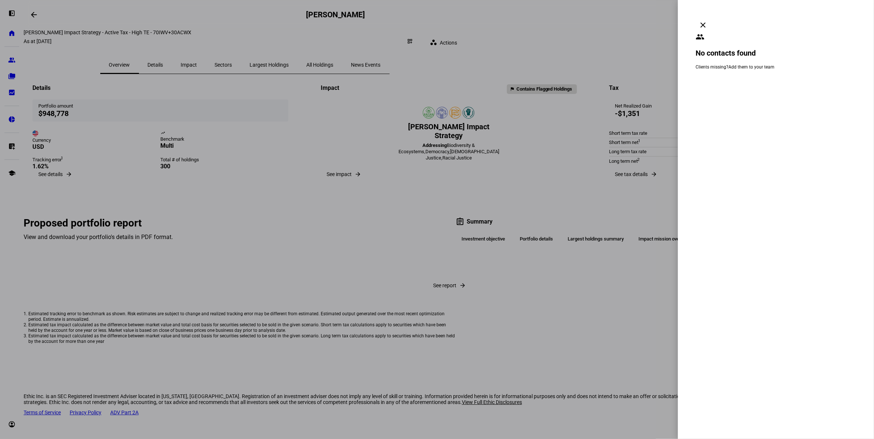
click at [739, 65] on link "Add them to your team" at bounding box center [751, 67] width 46 height 5
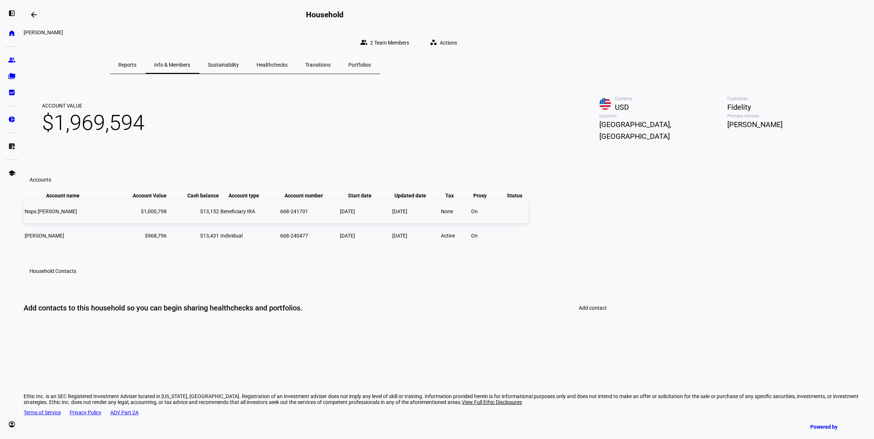
scroll to position [11, 0]
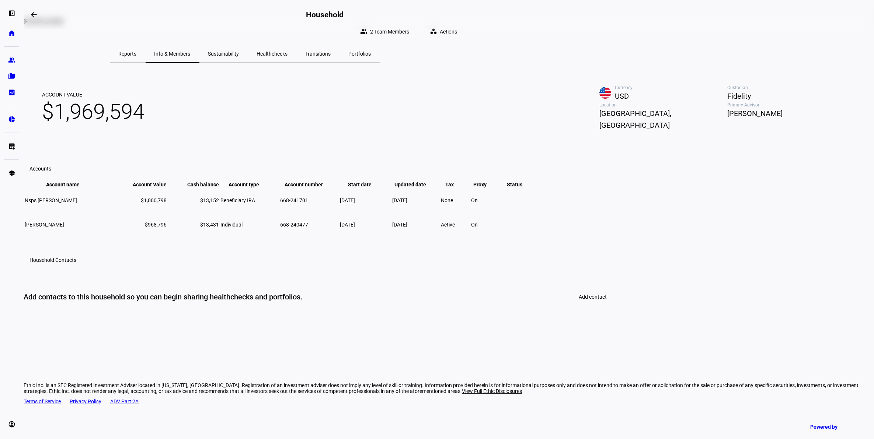
click at [239, 51] on span "Sustainability" at bounding box center [223, 53] width 31 height 5
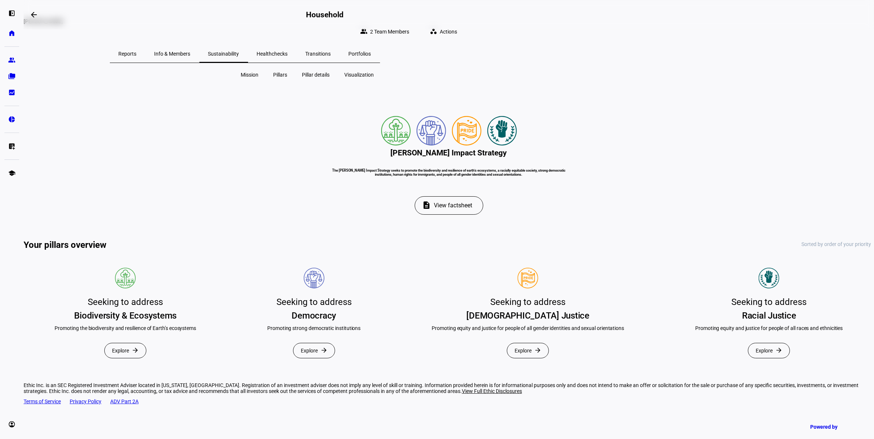
click at [137, 51] on span "Reports" at bounding box center [128, 53] width 18 height 5
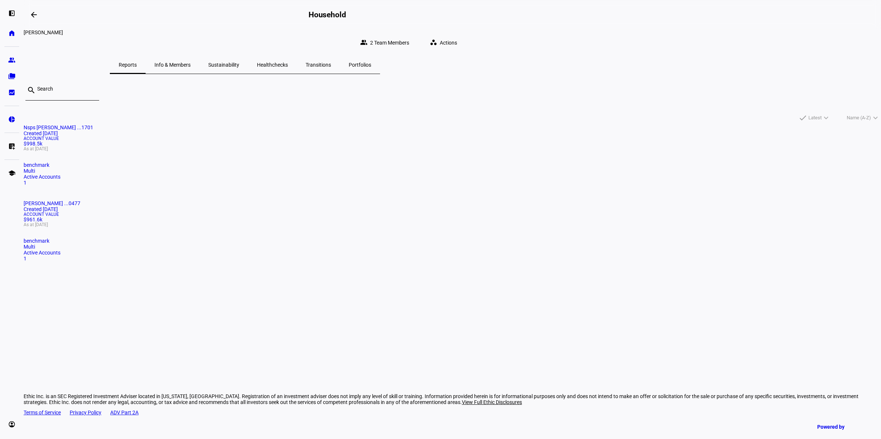
click at [191, 56] on span "Info & Members" at bounding box center [172, 65] width 36 height 18
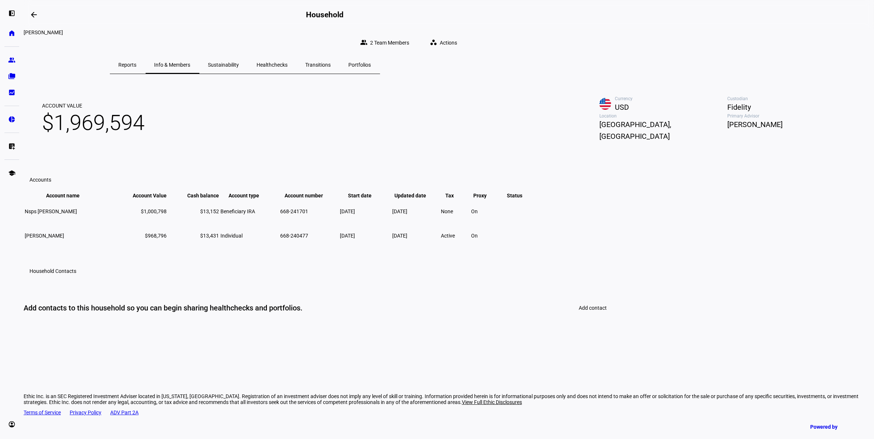
click at [297, 63] on div "Healthchecks" at bounding box center [272, 65] width 49 height 18
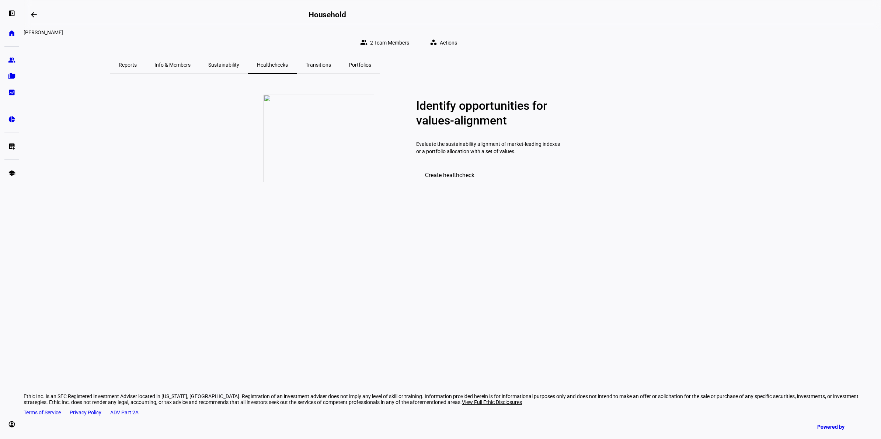
click at [239, 63] on span "Sustainability" at bounding box center [223, 65] width 31 height 18
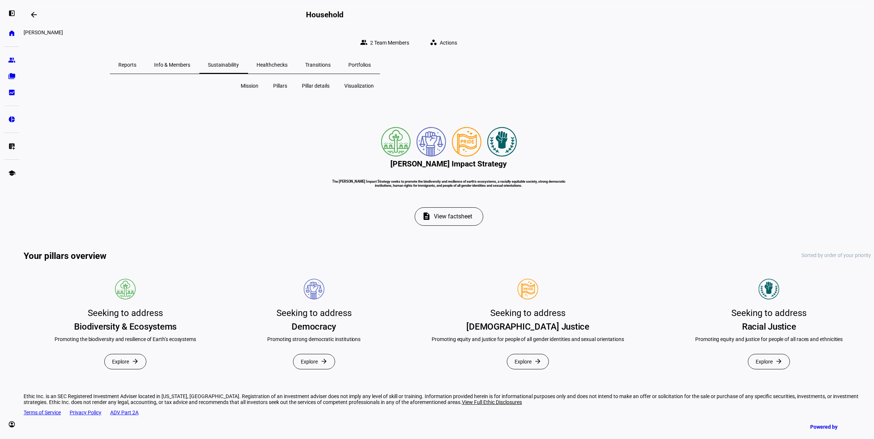
click at [288, 62] on span "Healthchecks" at bounding box center [272, 64] width 31 height 5
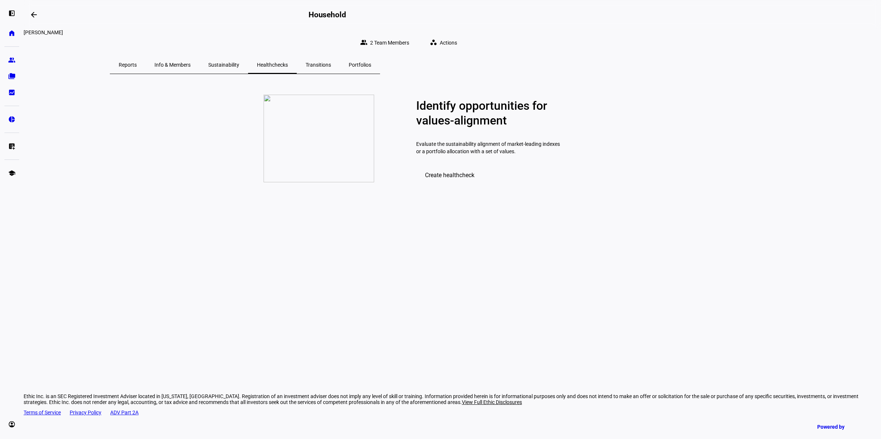
click at [331, 62] on span "Transitions" at bounding box center [318, 64] width 25 height 5
click at [371, 62] on span "Portfolios" at bounding box center [360, 64] width 22 height 5
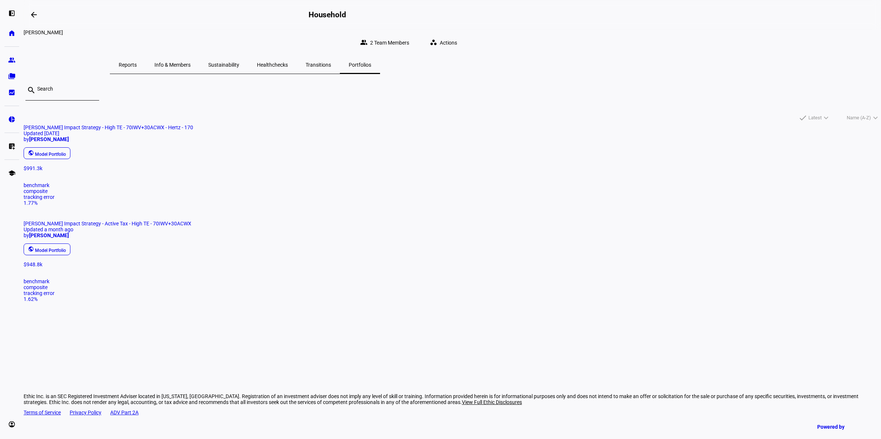
click at [317, 161] on div "public Model Portfolio" at bounding box center [450, 153] width 858 height 15
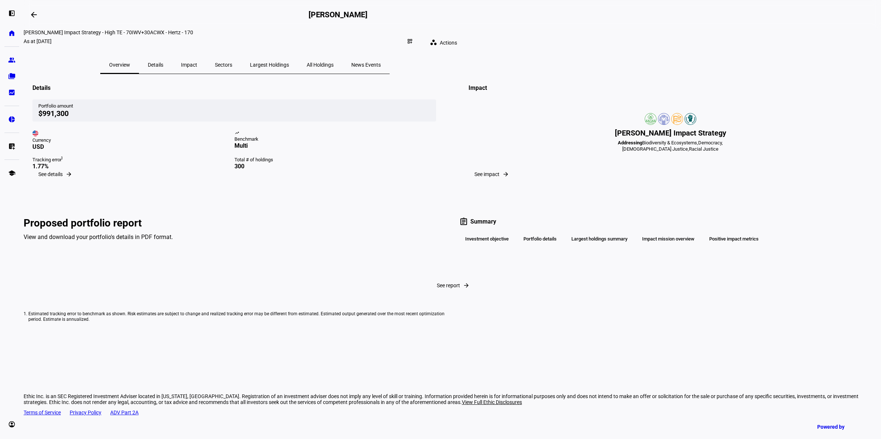
click at [361, 186] on mat-card "Details Portfolio amount $991,300 Currency USD trending_up Benchmark Multi Trac…" at bounding box center [234, 130] width 421 height 112
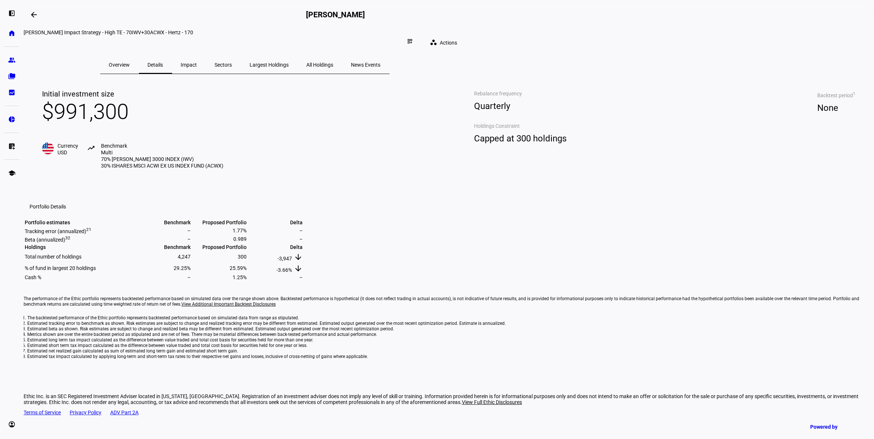
click at [381, 62] on span "News Events" at bounding box center [365, 64] width 29 height 5
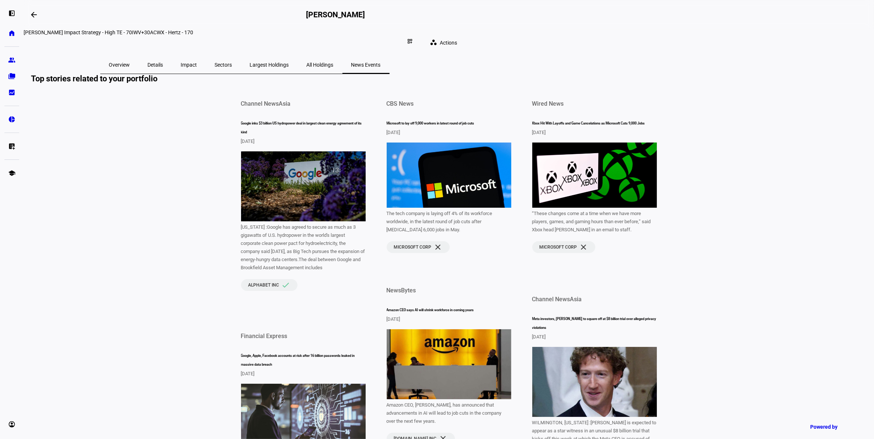
click at [130, 62] on span "Overview" at bounding box center [119, 65] width 21 height 18
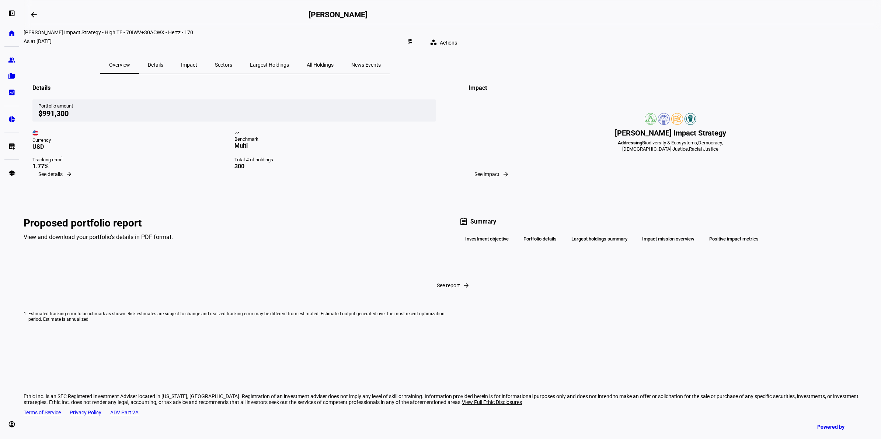
click at [172, 56] on div "Details" at bounding box center [155, 65] width 33 height 18
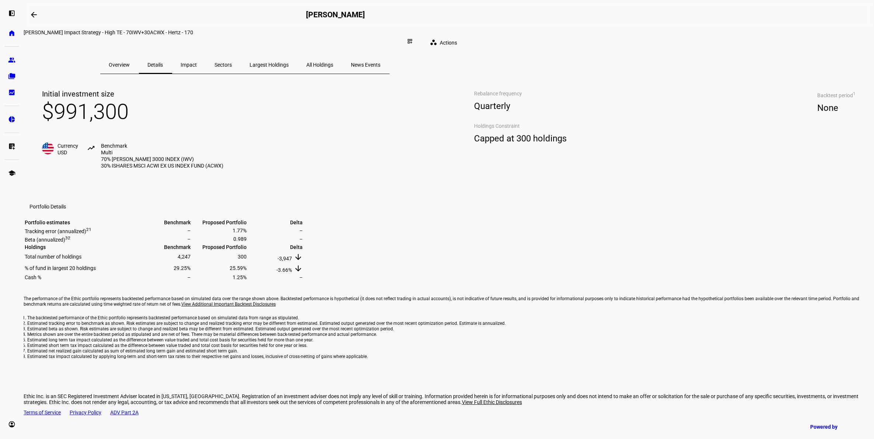
click at [197, 62] on span "Impact" at bounding box center [189, 64] width 16 height 5
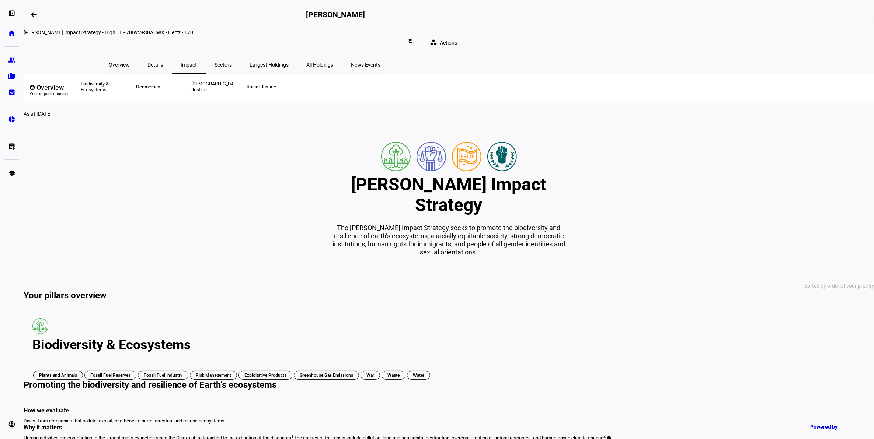
click at [289, 62] on span "Largest Holdings" at bounding box center [269, 64] width 39 height 5
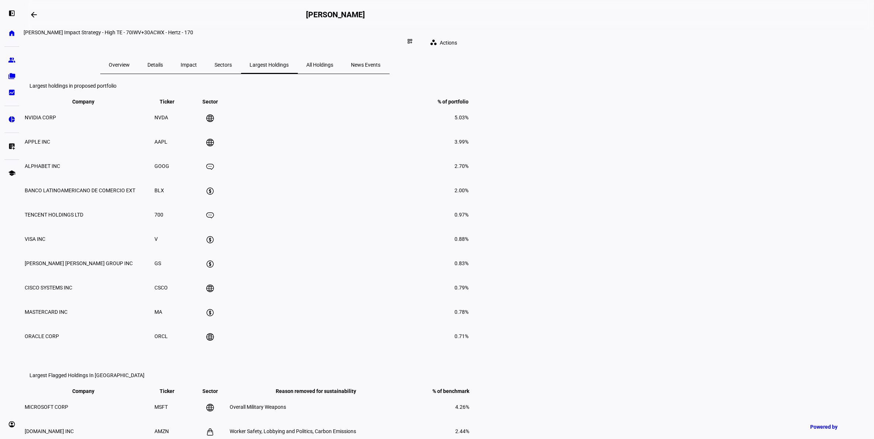
click at [342, 57] on div "All Holdings" at bounding box center [320, 65] width 45 height 18
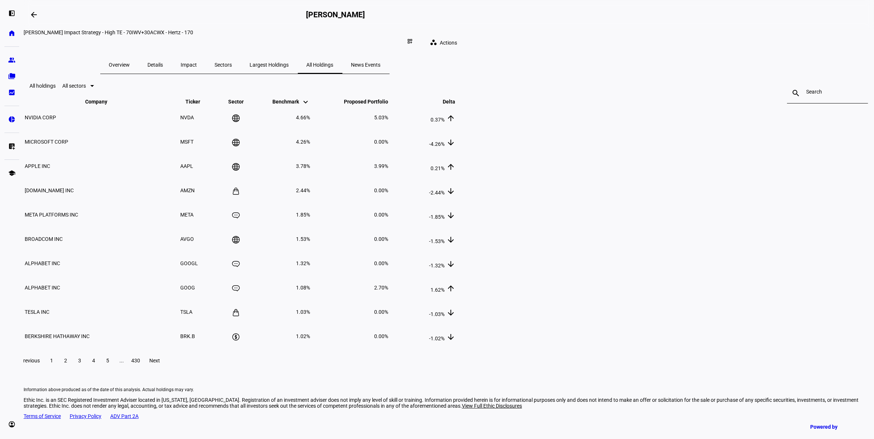
click at [381, 56] on span "News Events" at bounding box center [365, 65] width 29 height 18
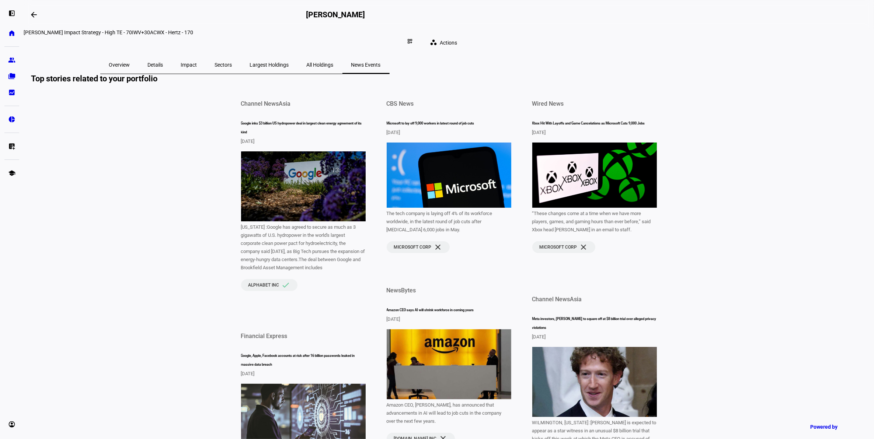
click at [334, 62] on span "All Holdings" at bounding box center [320, 65] width 27 height 18
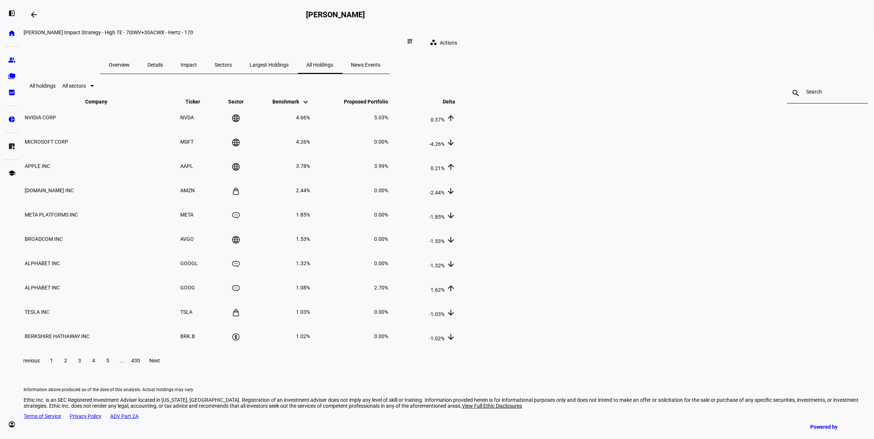
click at [289, 62] on span "Largest Holdings" at bounding box center [269, 64] width 39 height 5
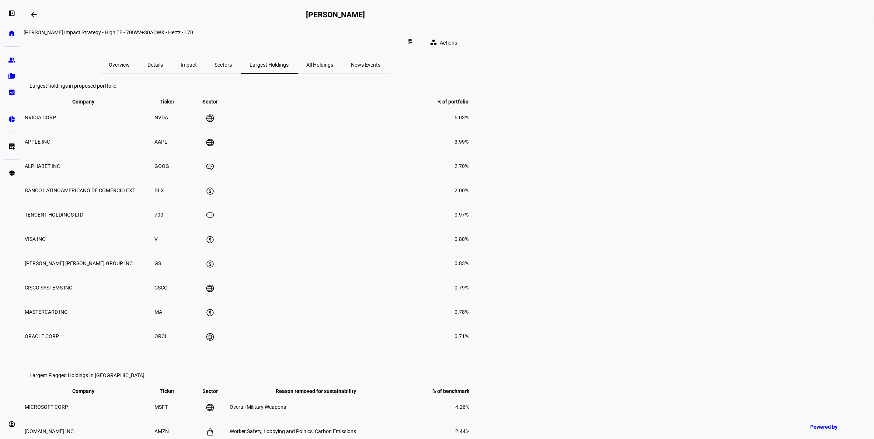
click at [232, 62] on span "Sectors" at bounding box center [223, 64] width 17 height 5
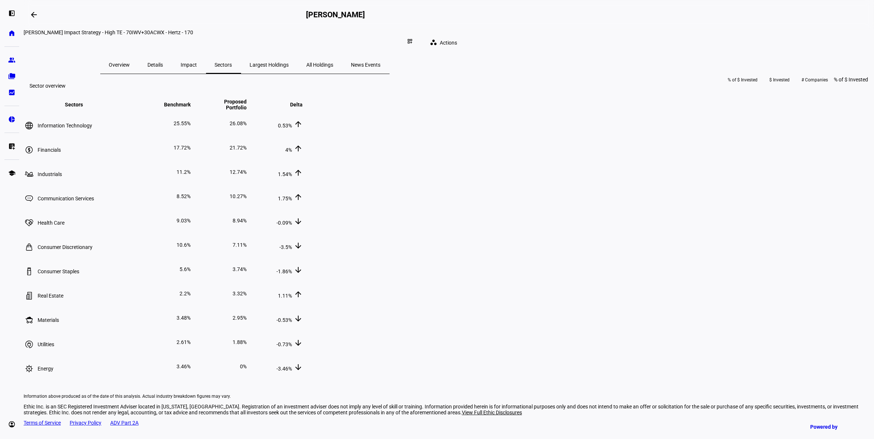
click at [197, 62] on span "Impact" at bounding box center [189, 64] width 16 height 5
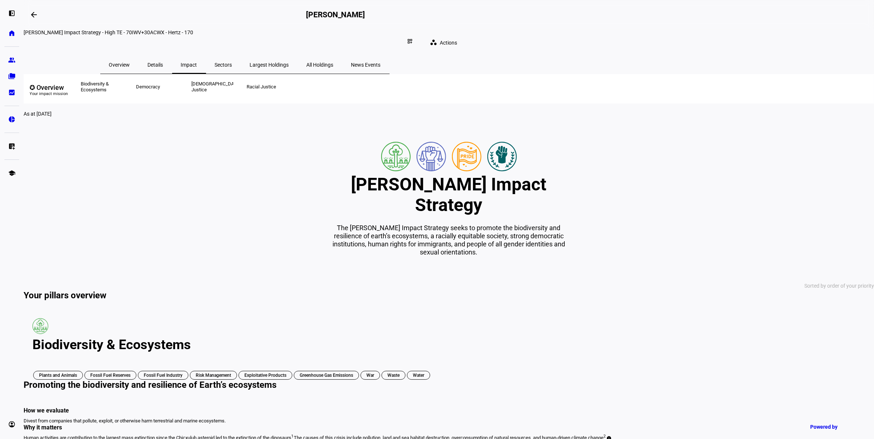
click at [381, 62] on span "News Events" at bounding box center [365, 64] width 29 height 5
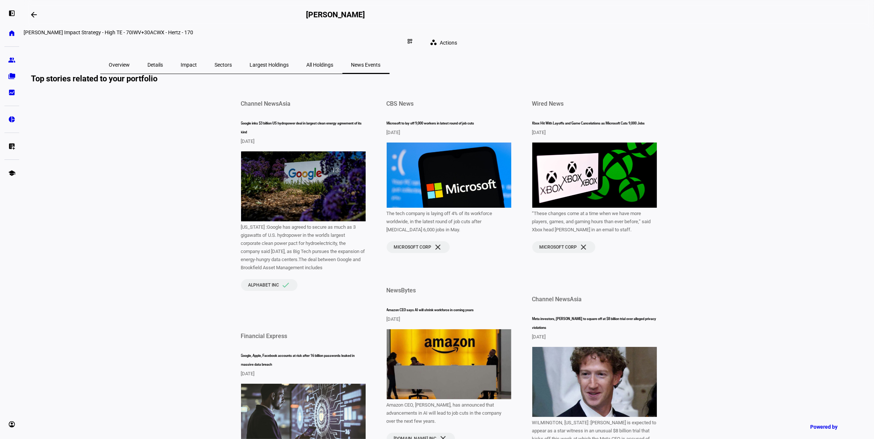
click at [130, 62] on span "Overview" at bounding box center [119, 64] width 21 height 5
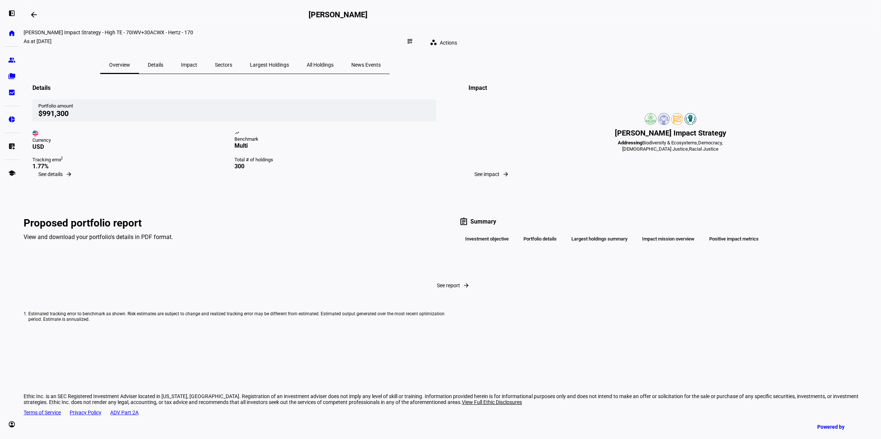
click at [163, 62] on span "Details" at bounding box center [155, 64] width 15 height 5
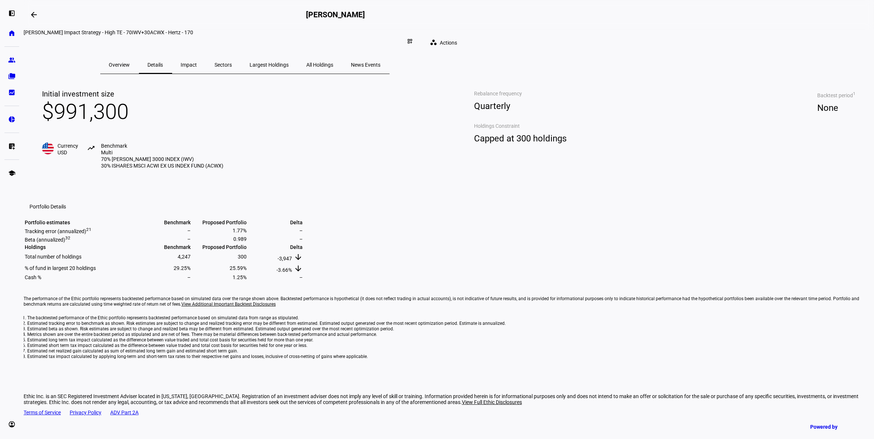
click at [197, 62] on span "Impact" at bounding box center [189, 64] width 16 height 5
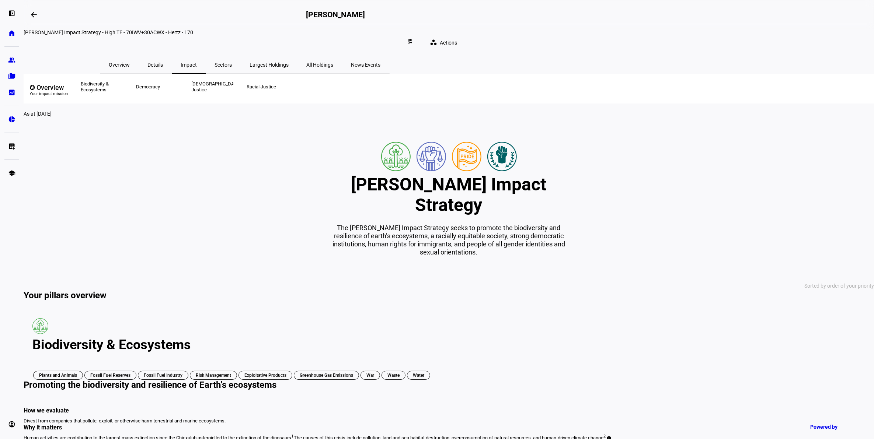
click at [232, 62] on span "Sectors" at bounding box center [223, 64] width 17 height 5
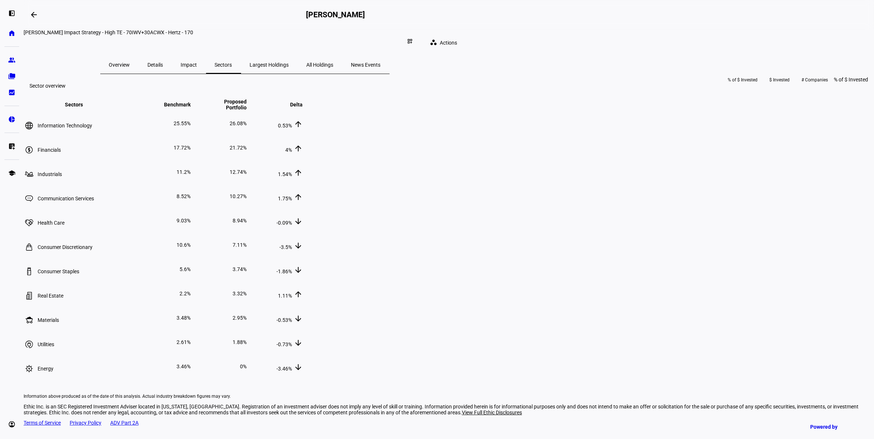
click at [289, 62] on span "Largest Holdings" at bounding box center [269, 64] width 39 height 5
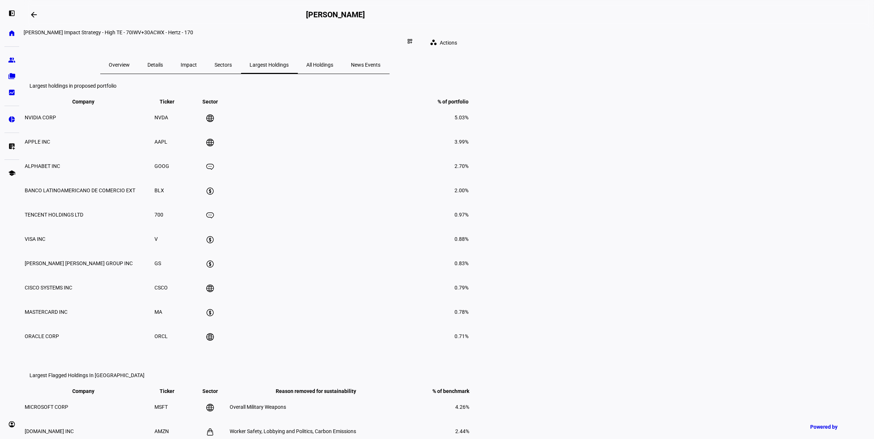
click at [334, 62] on span "All Holdings" at bounding box center [320, 64] width 27 height 5
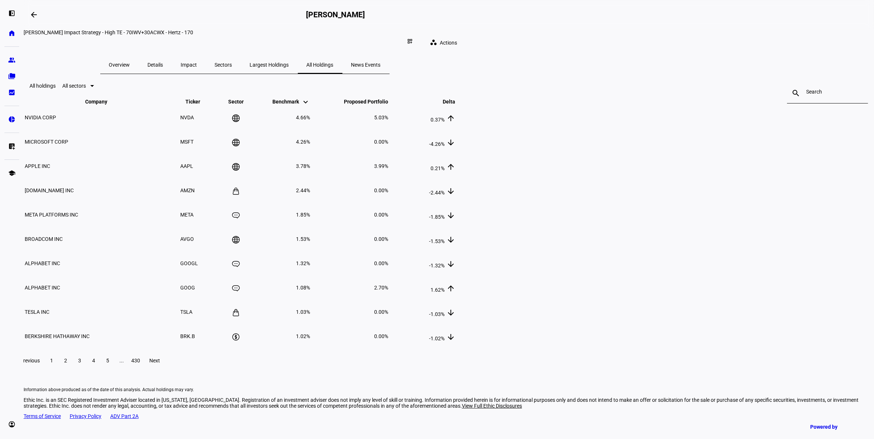
click at [381, 62] on span "News Events" at bounding box center [365, 64] width 29 height 5
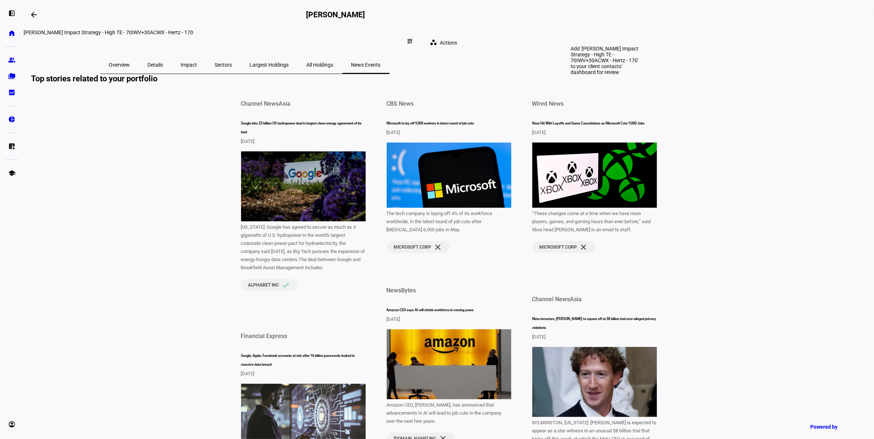
click at [418, 37] on div "dashboard_customize" at bounding box center [410, 41] width 16 height 12
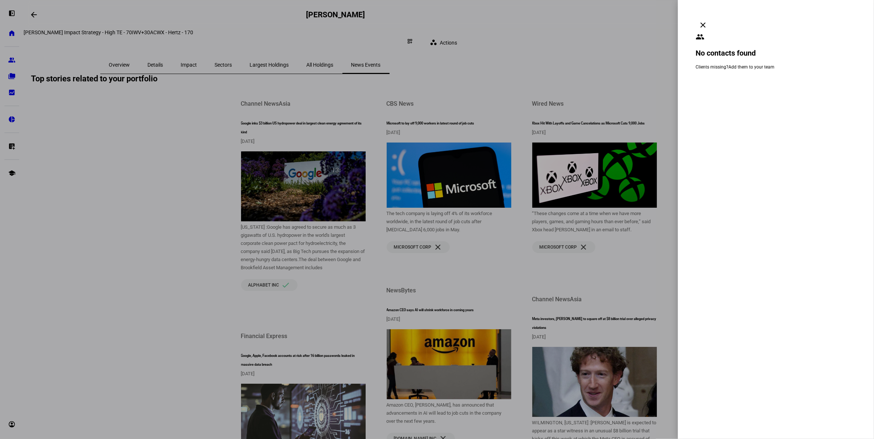
click at [712, 16] on span at bounding box center [703, 25] width 18 height 18
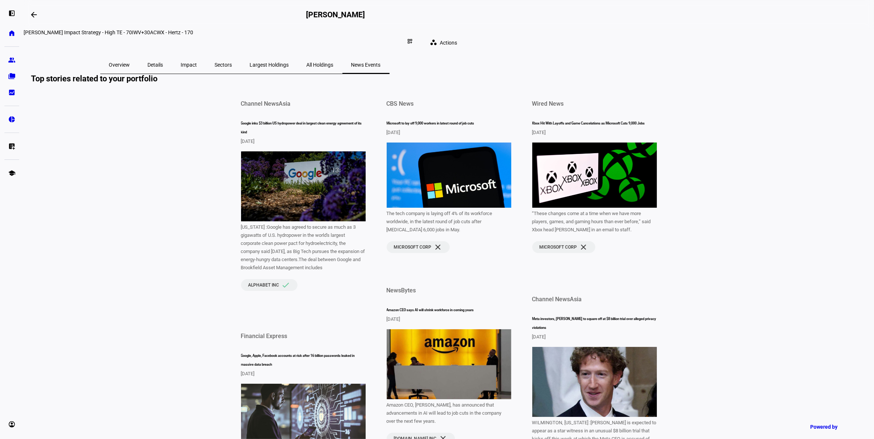
click at [130, 62] on span "Overview" at bounding box center [119, 64] width 21 height 5
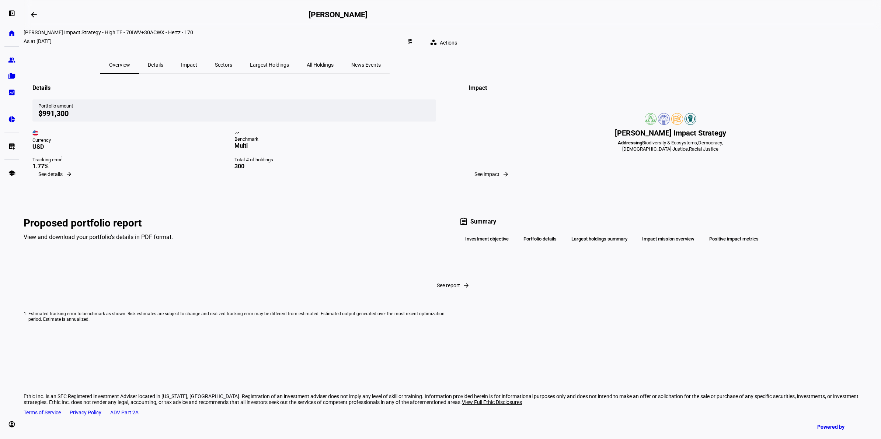
click at [163, 62] on span "Details" at bounding box center [155, 64] width 15 height 5
